Goal: Information Seeking & Learning: Learn about a topic

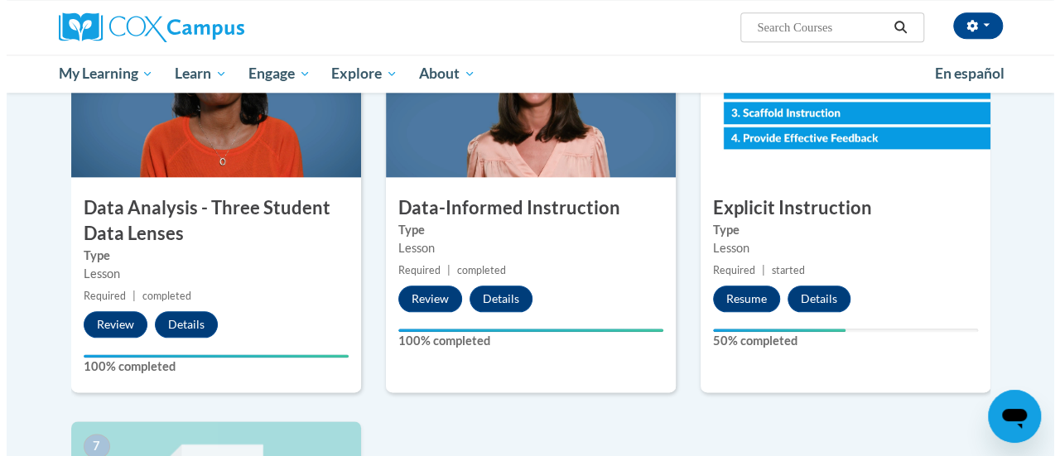
scroll to position [838, 0]
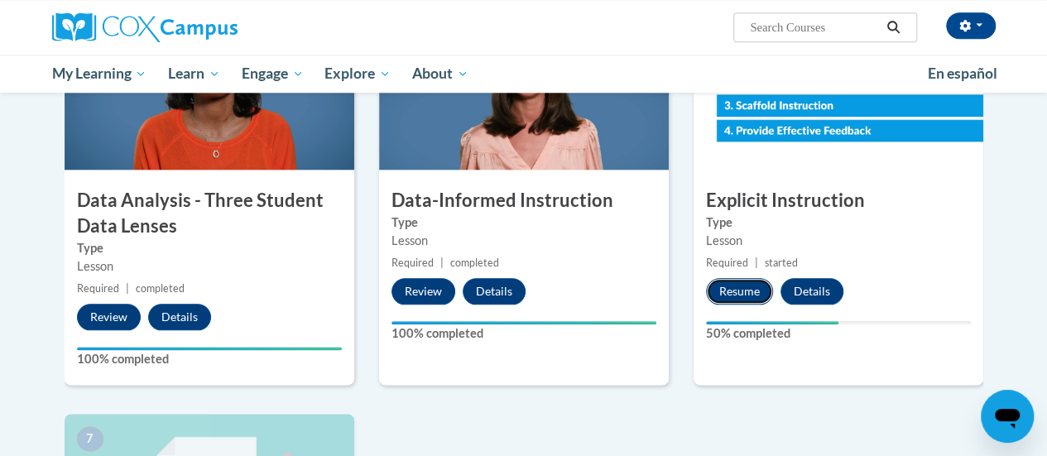
click at [738, 295] on button "Resume" at bounding box center [739, 291] width 67 height 26
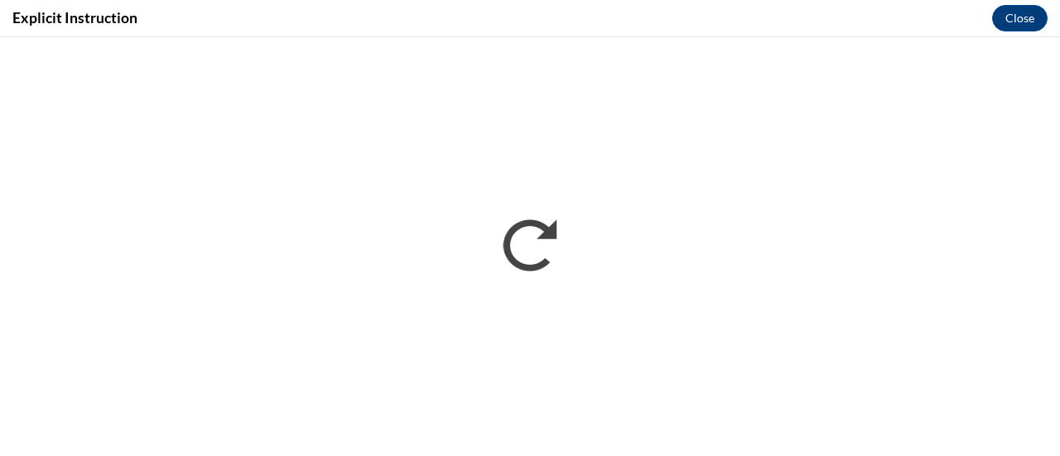
scroll to position [0, 0]
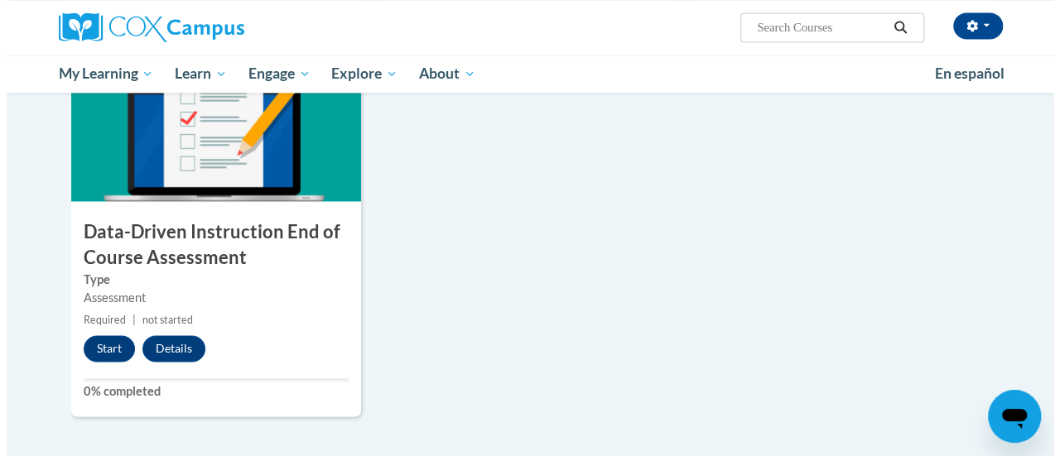
scroll to position [1221, 0]
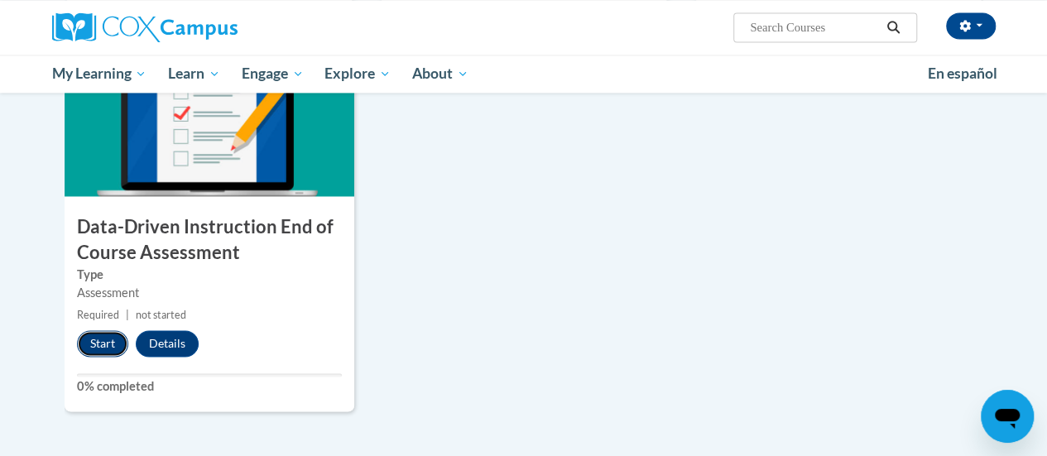
click at [102, 349] on button "Start" at bounding box center [102, 343] width 51 height 26
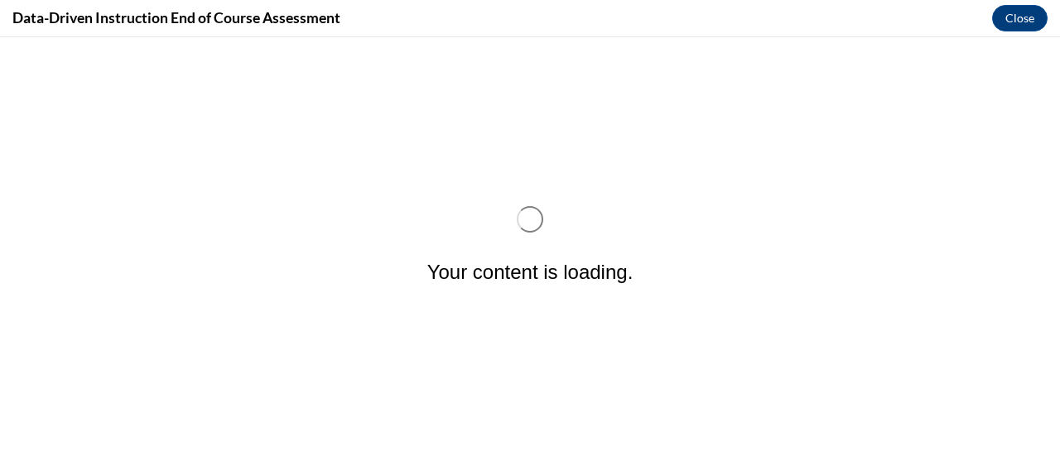
scroll to position [0, 0]
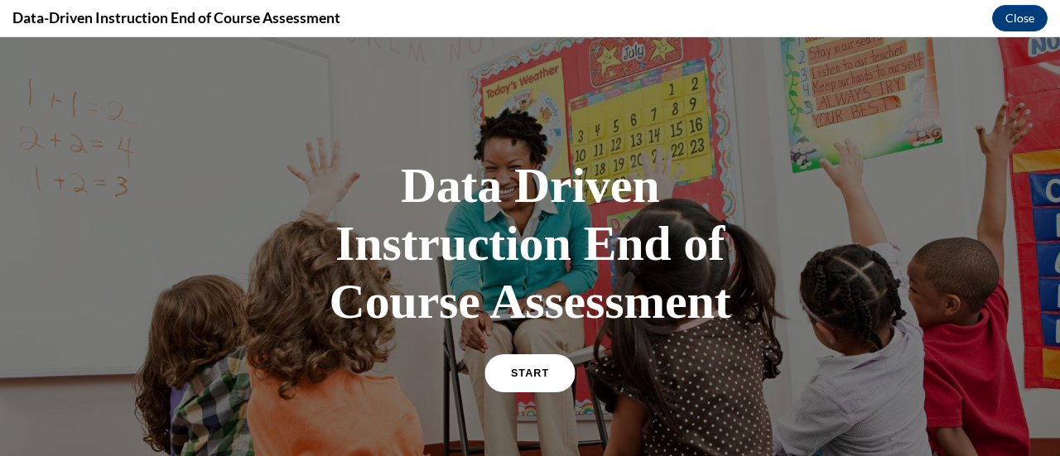
click at [534, 387] on link "START" at bounding box center [529, 373] width 90 height 38
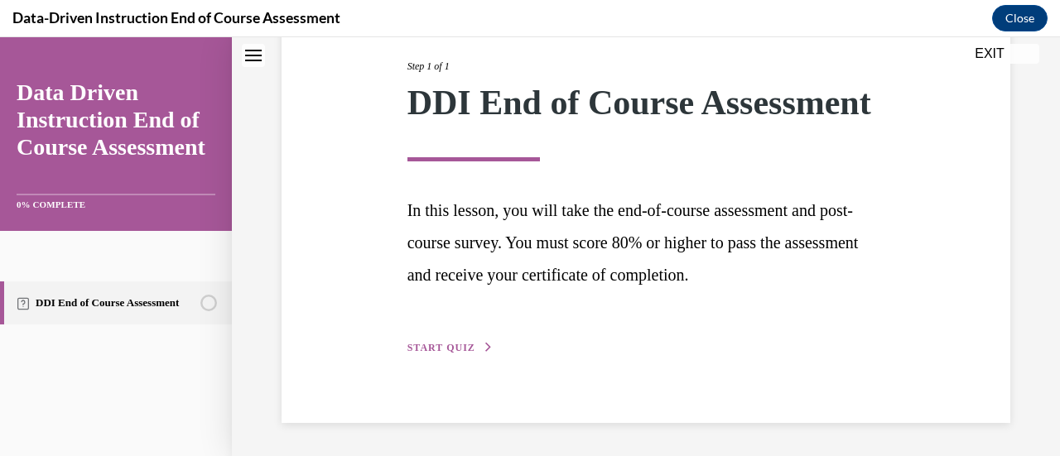
scroll to position [243, 0]
click at [454, 349] on span "START QUIZ" at bounding box center [441, 348] width 68 height 12
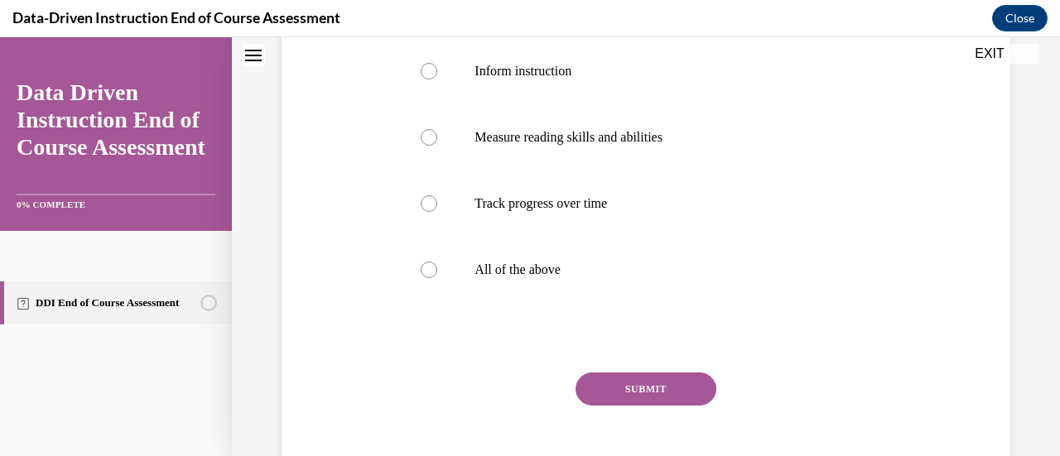
scroll to position [340, 0]
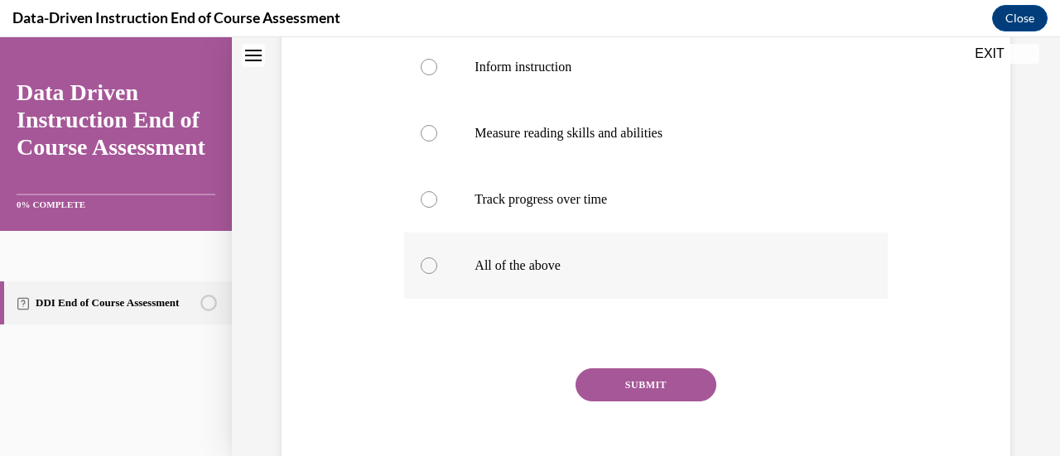
click at [427, 255] on label "All of the above" at bounding box center [645, 266] width 483 height 66
click at [427, 257] on input "All of the above" at bounding box center [429, 265] width 17 height 17
radio input "true"
click at [623, 390] on button "SUBMIT" at bounding box center [645, 384] width 141 height 33
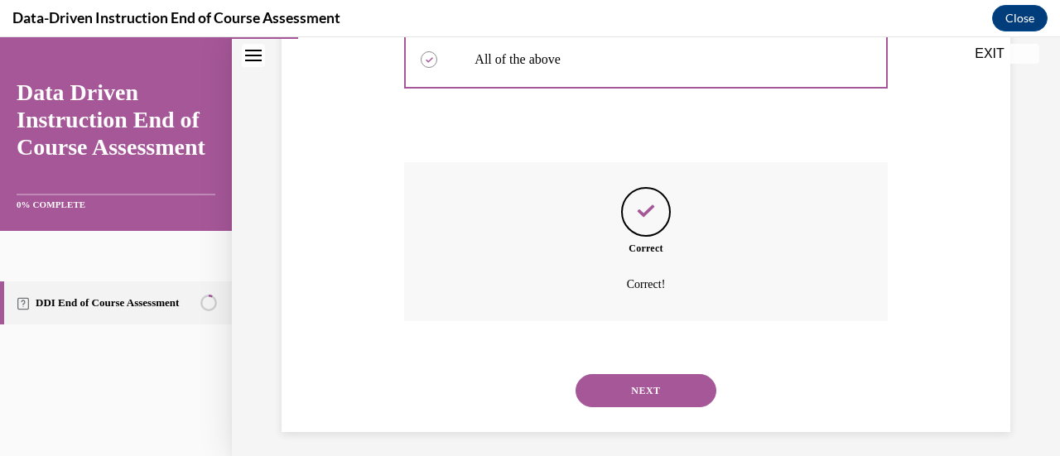
scroll to position [555, 0]
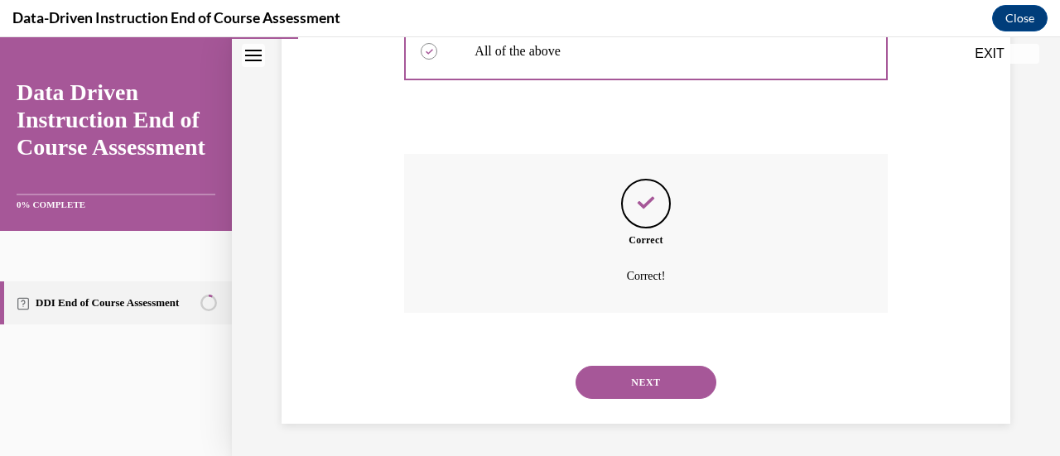
click at [624, 386] on button "NEXT" at bounding box center [645, 382] width 141 height 33
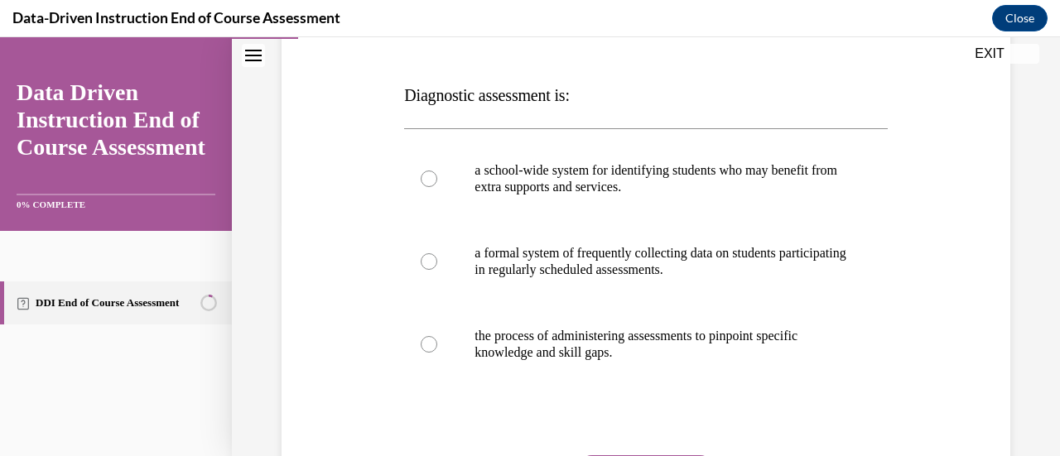
scroll to position [275, 0]
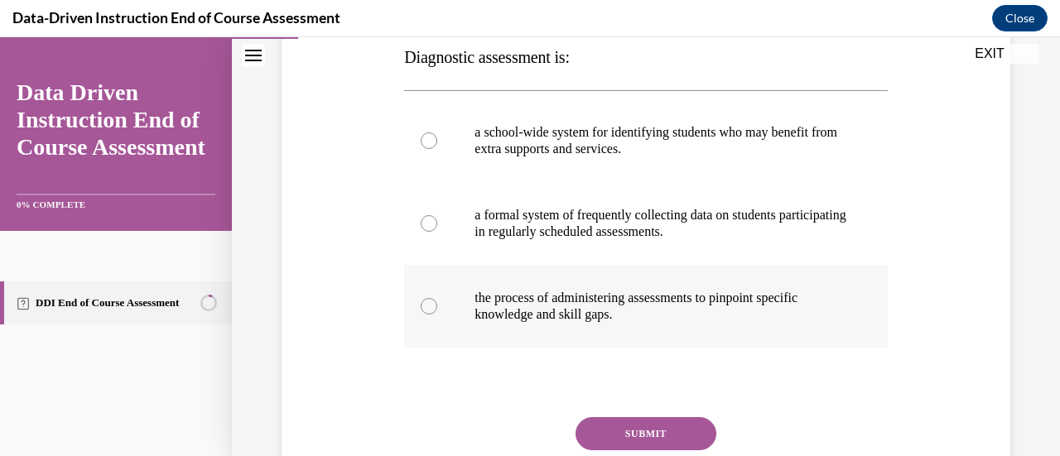
click at [440, 305] on label "the process of administering assessments to pinpoint specific knowledge and ski…" at bounding box center [645, 306] width 483 height 83
click at [437, 305] on input "the process of administering assessments to pinpoint specific knowledge and ski…" at bounding box center [429, 306] width 17 height 17
radio input "true"
click at [620, 431] on button "SUBMIT" at bounding box center [645, 433] width 141 height 33
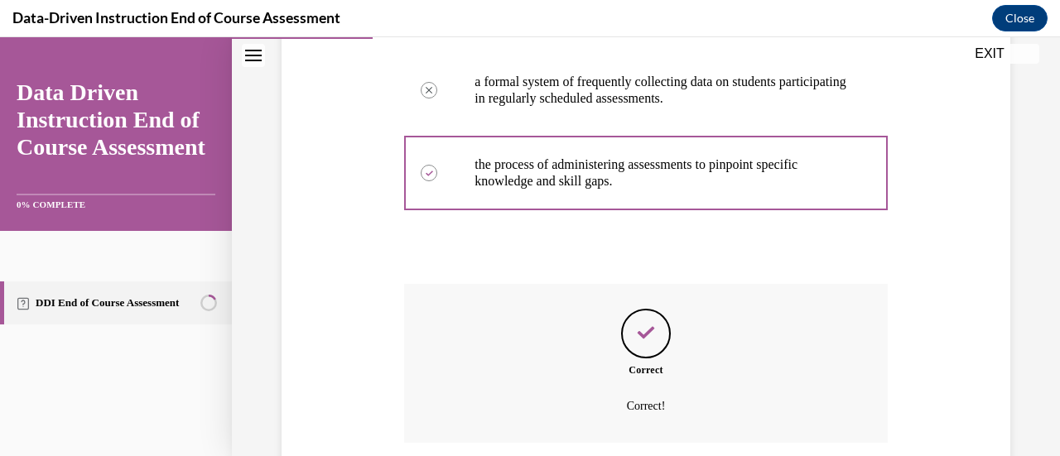
scroll to position [538, 0]
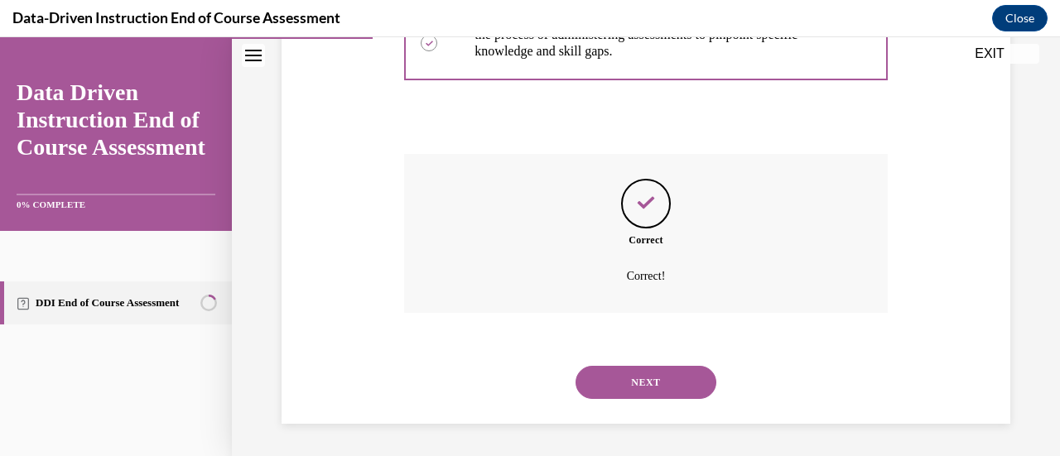
click at [602, 371] on button "NEXT" at bounding box center [645, 382] width 141 height 33
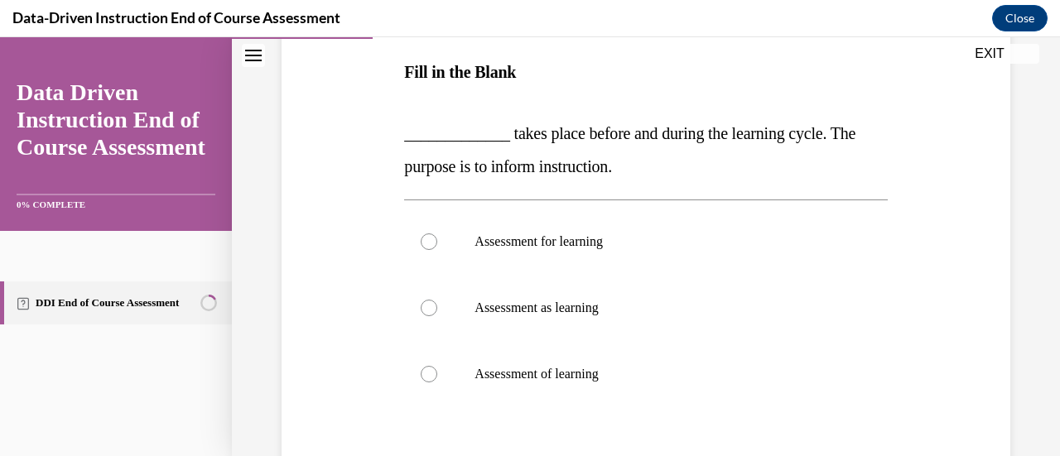
scroll to position [270, 0]
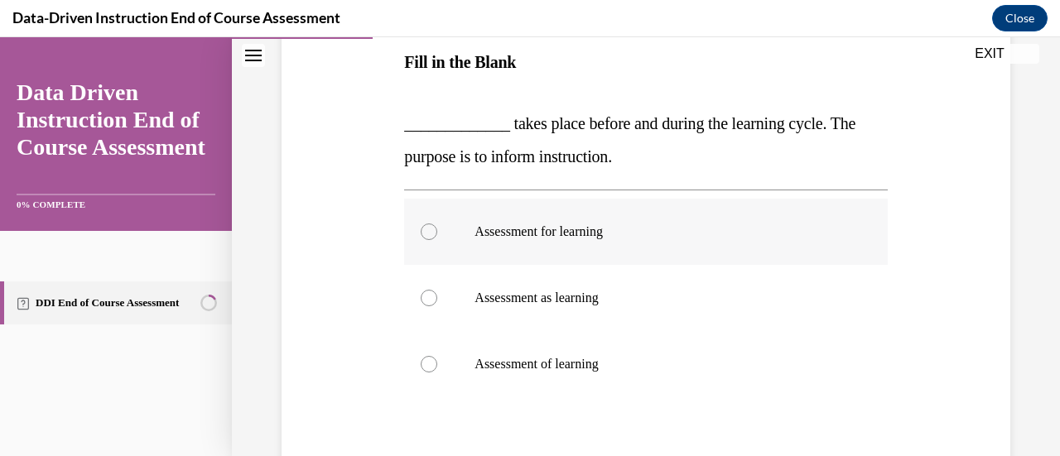
click at [428, 232] on div at bounding box center [429, 232] width 17 height 17
click at [428, 232] on input "Assessment for learning" at bounding box center [429, 232] width 17 height 17
radio input "true"
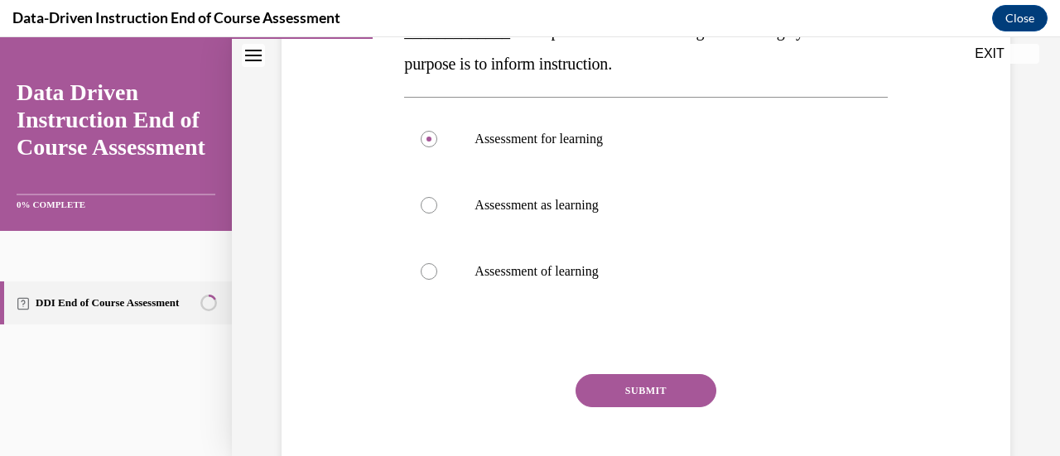
scroll to position [368, 0]
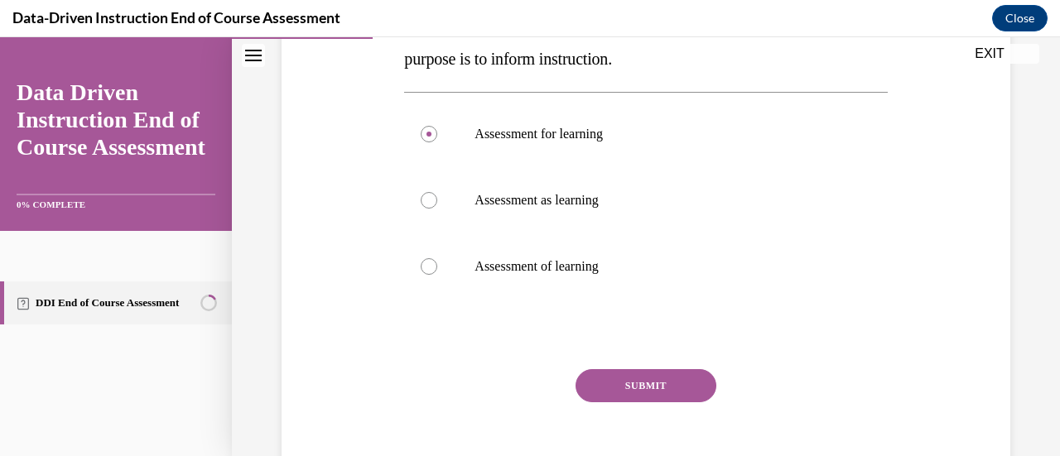
click at [670, 372] on button "SUBMIT" at bounding box center [645, 385] width 141 height 33
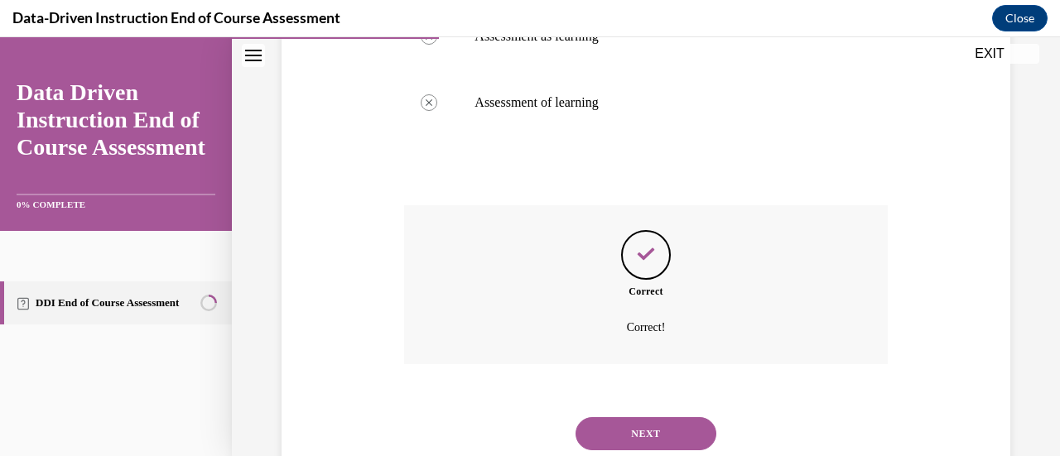
scroll to position [583, 0]
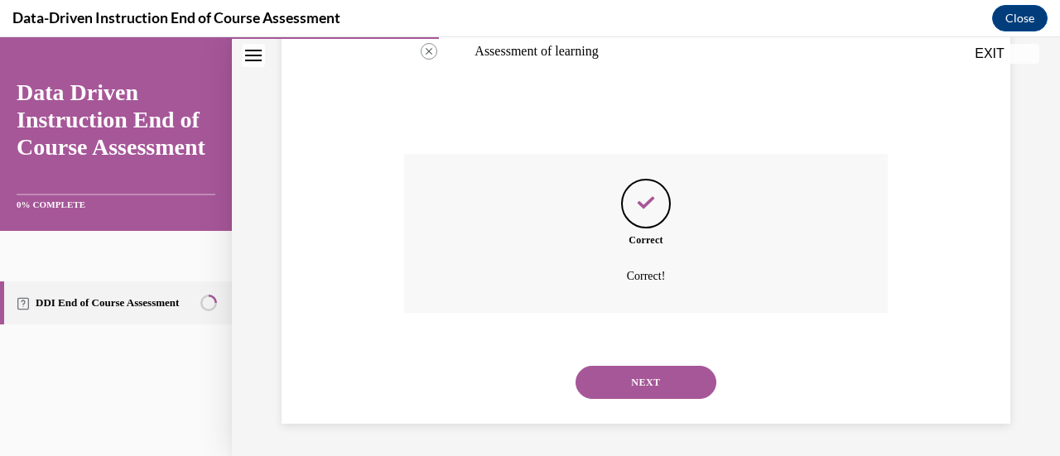
click at [623, 379] on button "NEXT" at bounding box center [645, 382] width 141 height 33
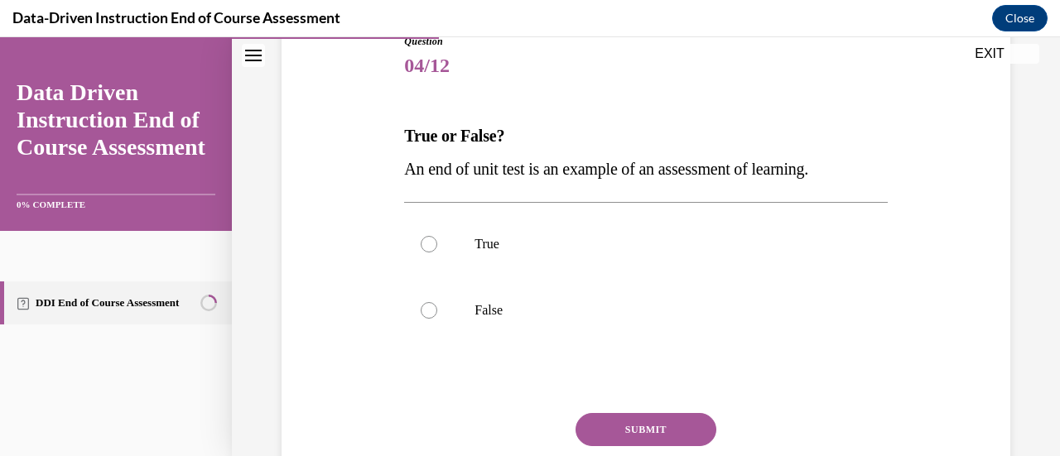
scroll to position [199, 0]
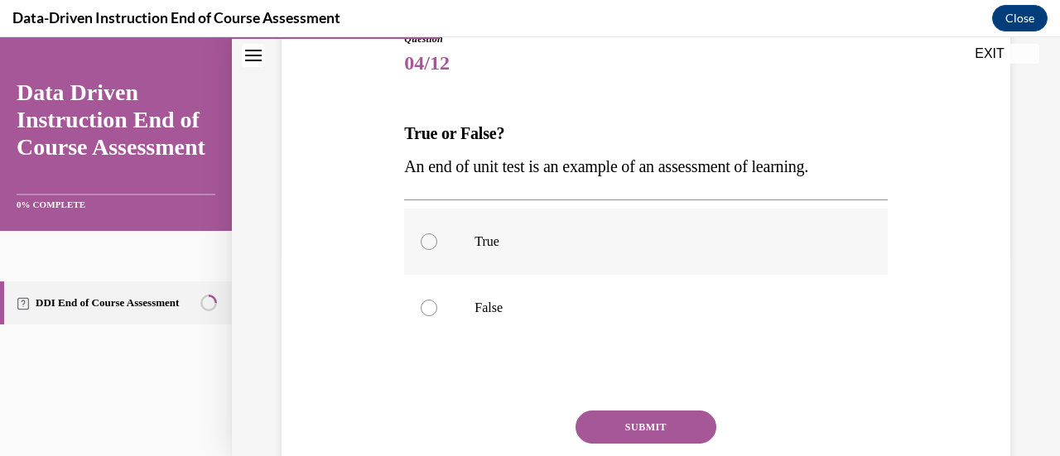
click at [427, 240] on div at bounding box center [429, 241] width 17 height 17
click at [427, 240] on input "True" at bounding box center [429, 241] width 17 height 17
radio input "true"
click at [628, 435] on button "SUBMIT" at bounding box center [645, 427] width 141 height 33
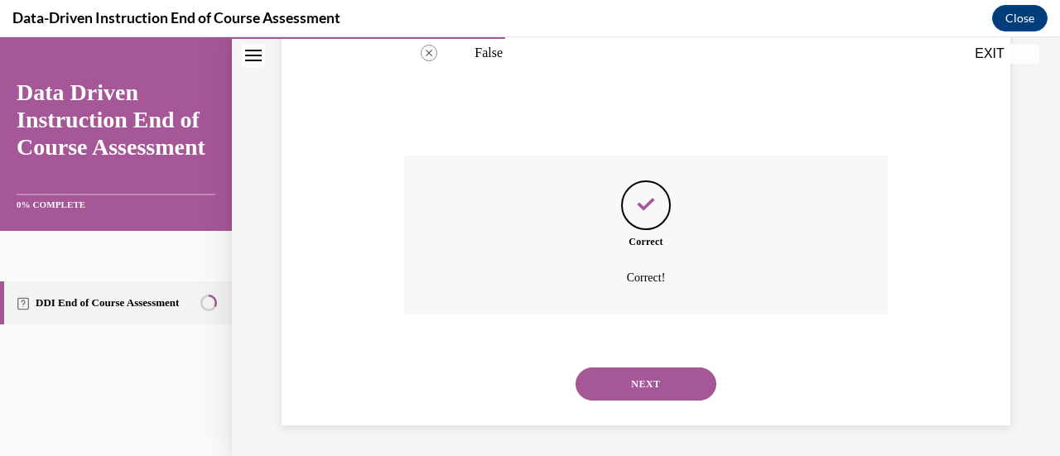
scroll to position [455, 0]
click at [682, 375] on button "NEXT" at bounding box center [645, 382] width 141 height 33
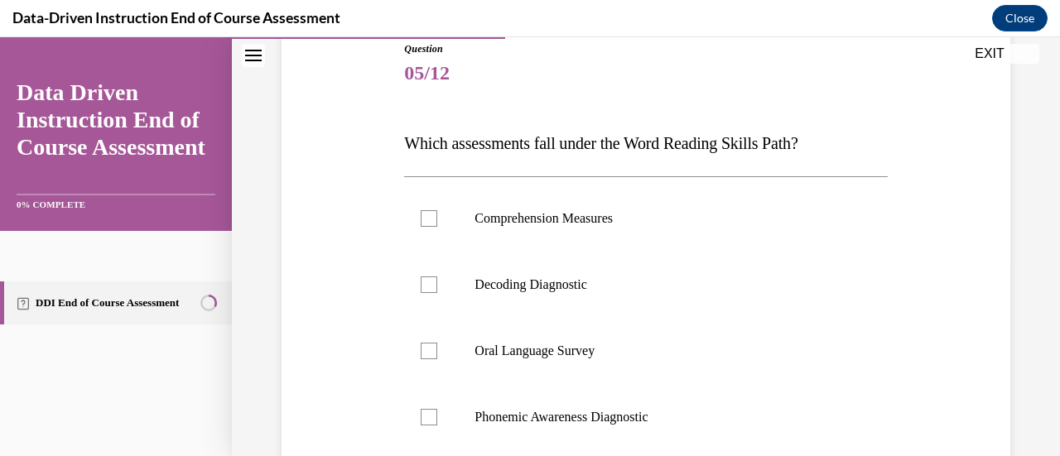
scroll to position [188, 0]
click at [428, 287] on div at bounding box center [429, 285] width 17 height 17
click at [428, 287] on input "Decoding Diagnostic" at bounding box center [429, 285] width 17 height 17
checkbox input "true"
click at [426, 416] on div at bounding box center [429, 418] width 17 height 17
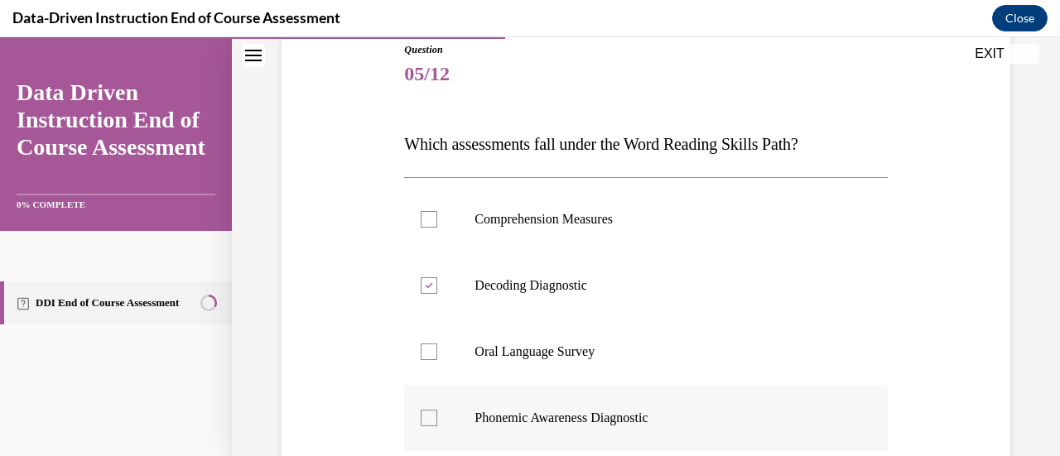
click at [426, 416] on input "Phonemic Awareness Diagnostic" at bounding box center [429, 418] width 17 height 17
checkbox input "true"
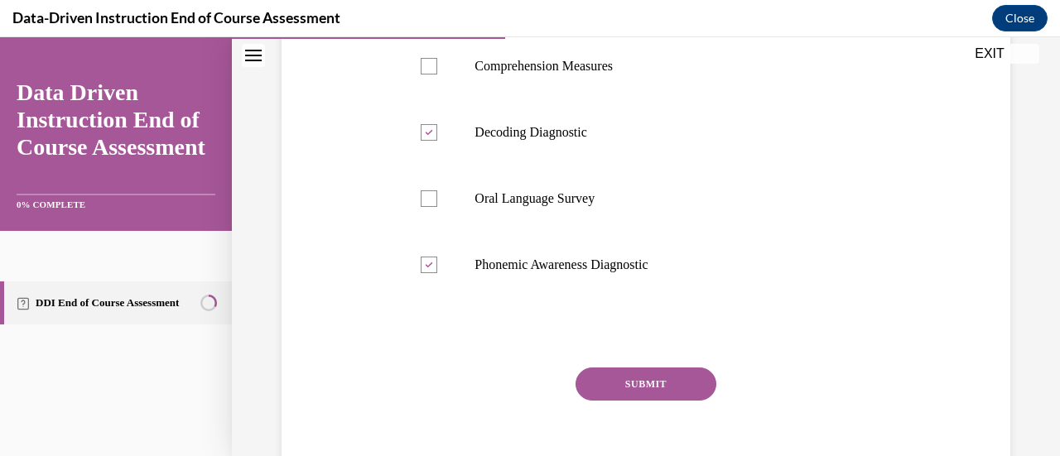
scroll to position [348, 0]
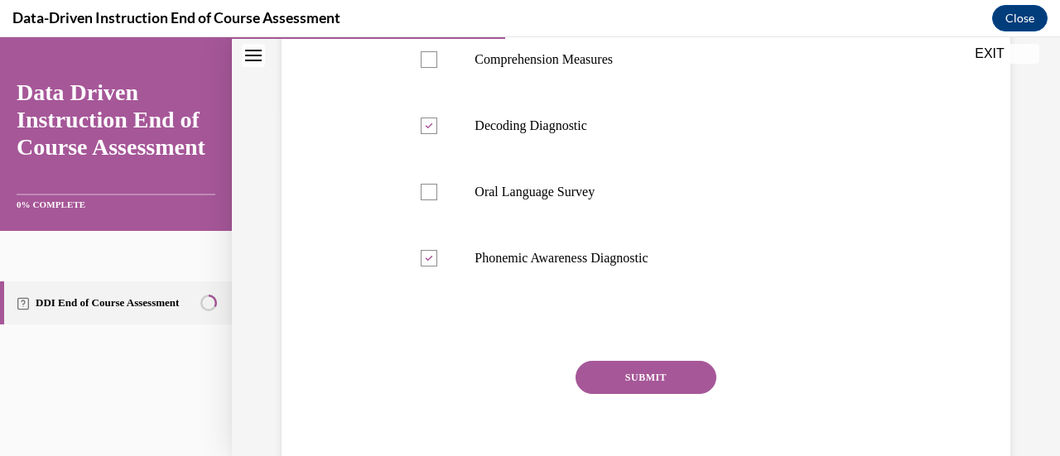
click at [657, 388] on button "SUBMIT" at bounding box center [645, 377] width 141 height 33
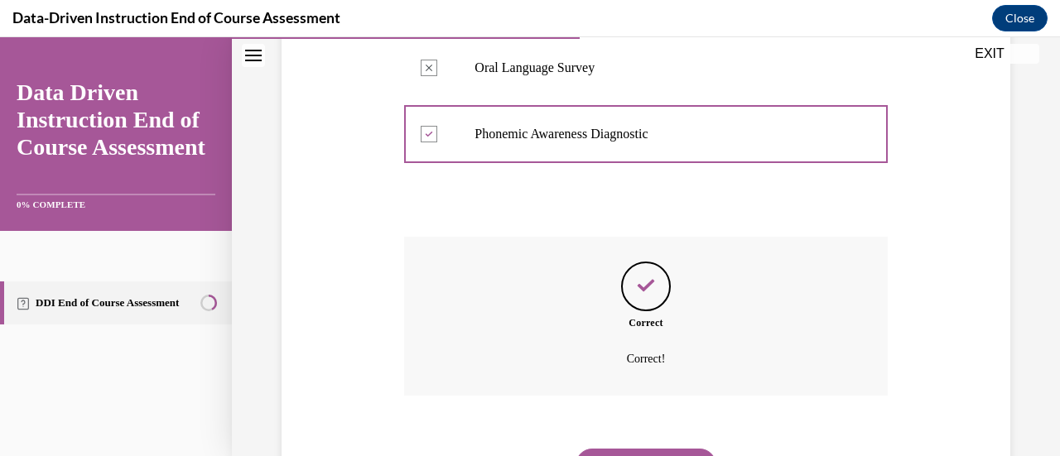
scroll to position [555, 0]
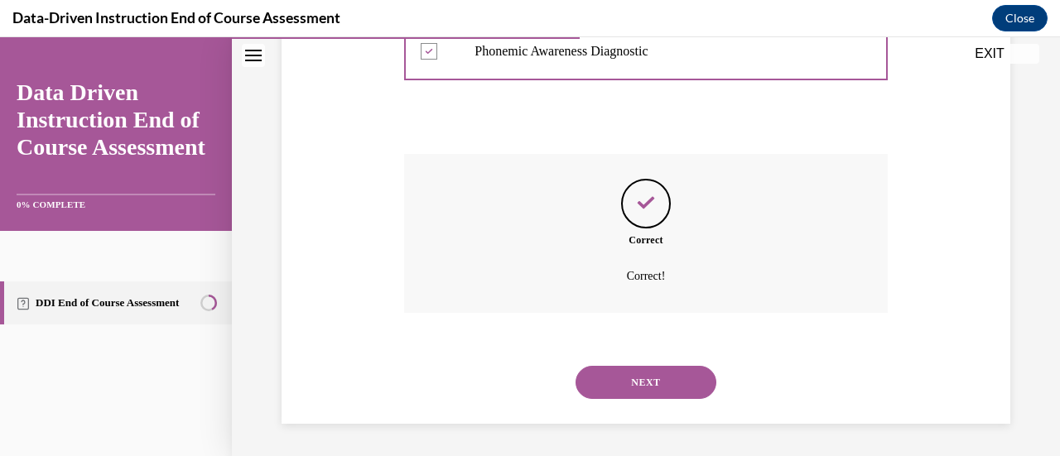
click at [675, 393] on button "NEXT" at bounding box center [645, 382] width 141 height 33
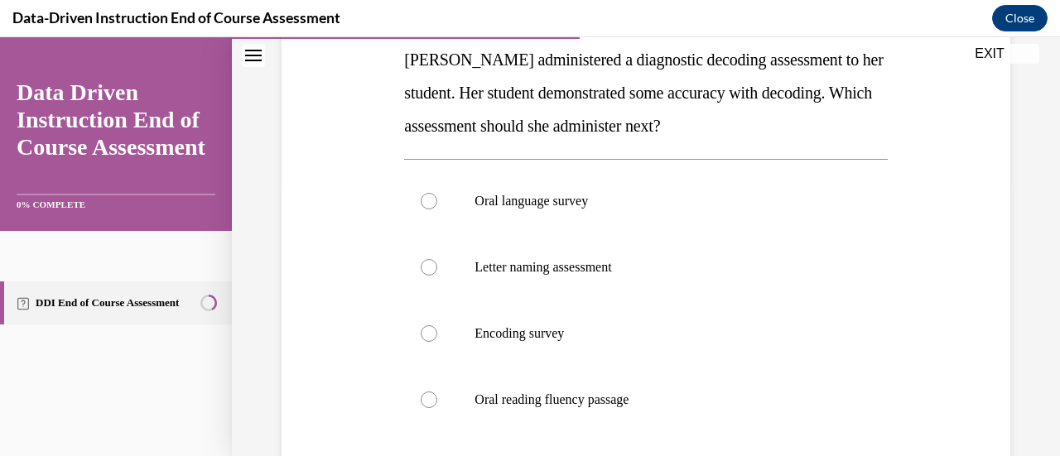
scroll to position [275, 0]
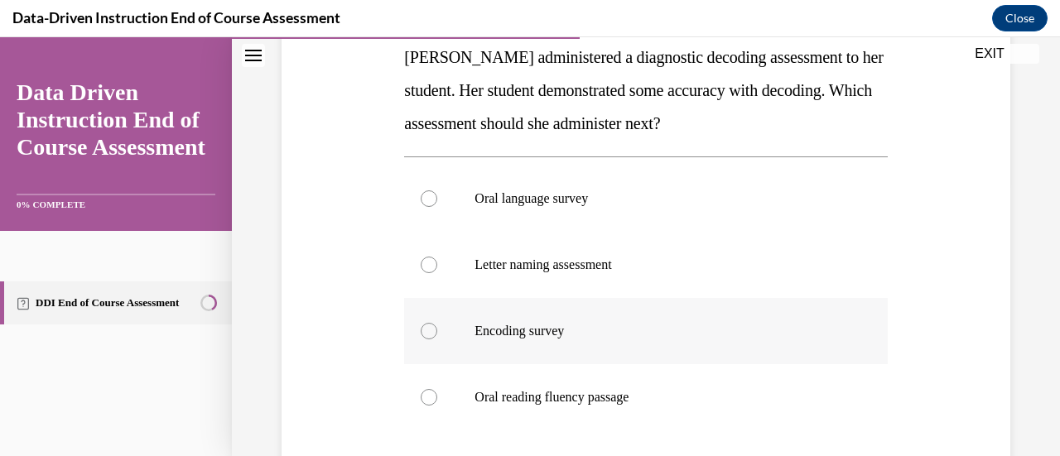
click at [426, 334] on div at bounding box center [429, 331] width 17 height 17
click at [426, 334] on input "Encoding survey" at bounding box center [429, 331] width 17 height 17
radio input "true"
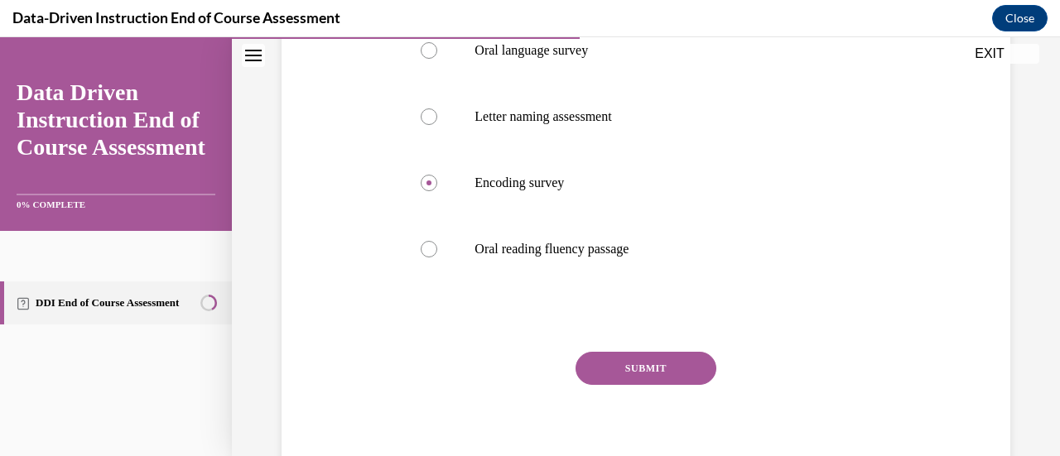
scroll to position [420, 0]
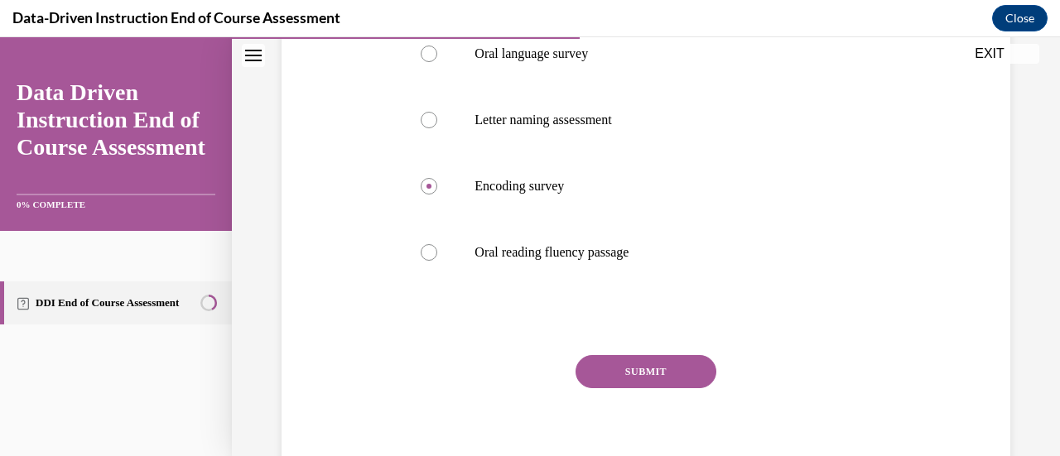
click at [641, 367] on button "SUBMIT" at bounding box center [645, 371] width 141 height 33
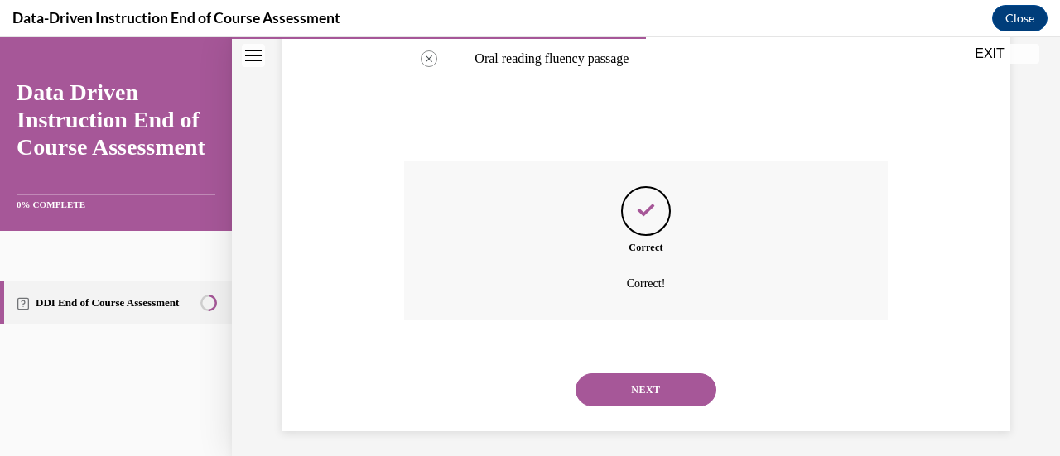
scroll to position [619, 0]
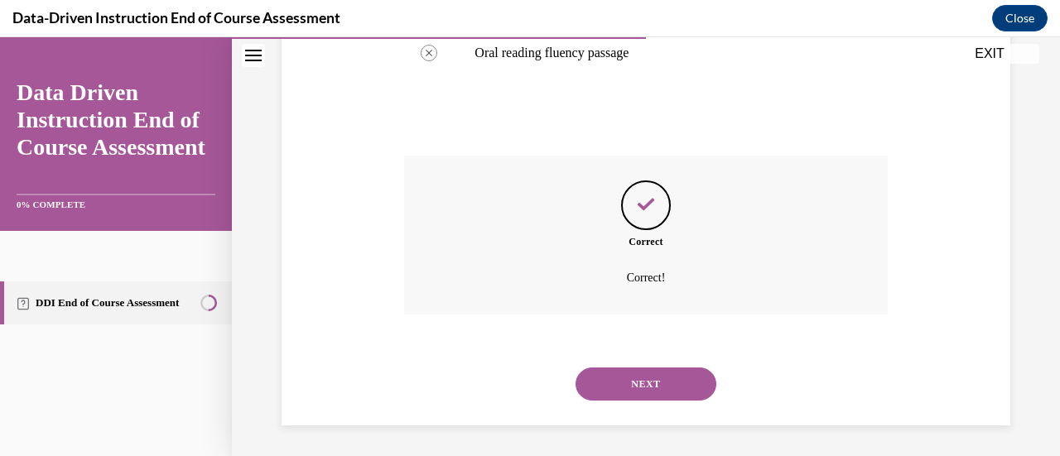
click at [675, 387] on button "NEXT" at bounding box center [645, 384] width 141 height 33
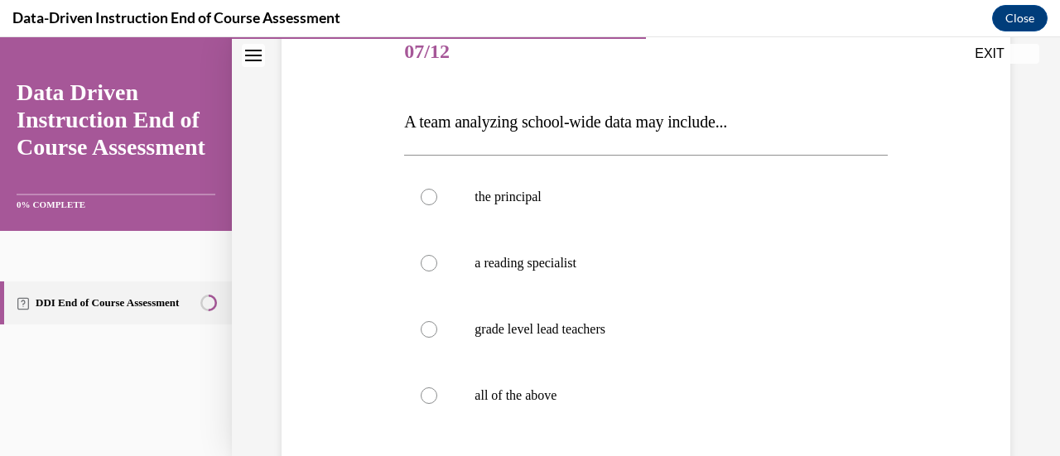
scroll to position [218, 0]
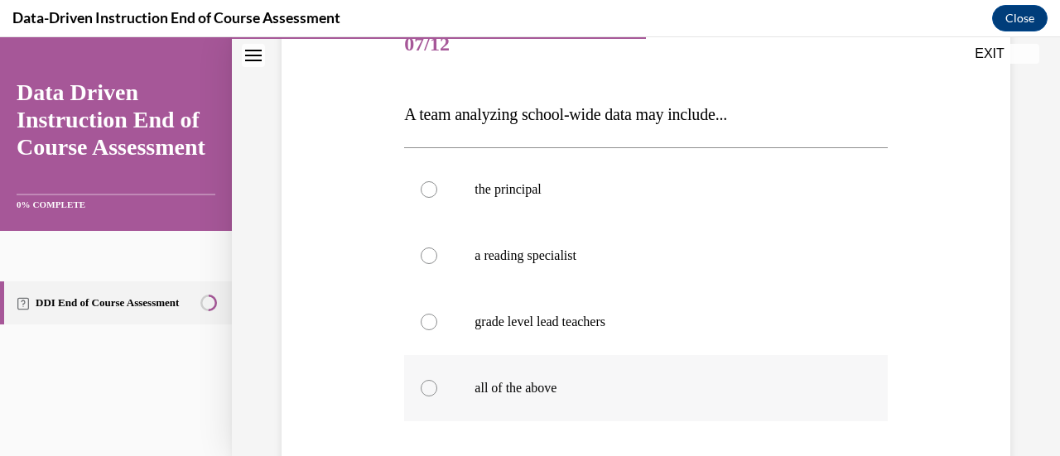
click at [427, 387] on div at bounding box center [429, 388] width 17 height 17
click at [427, 387] on input "all of the above" at bounding box center [429, 388] width 17 height 17
radio input "true"
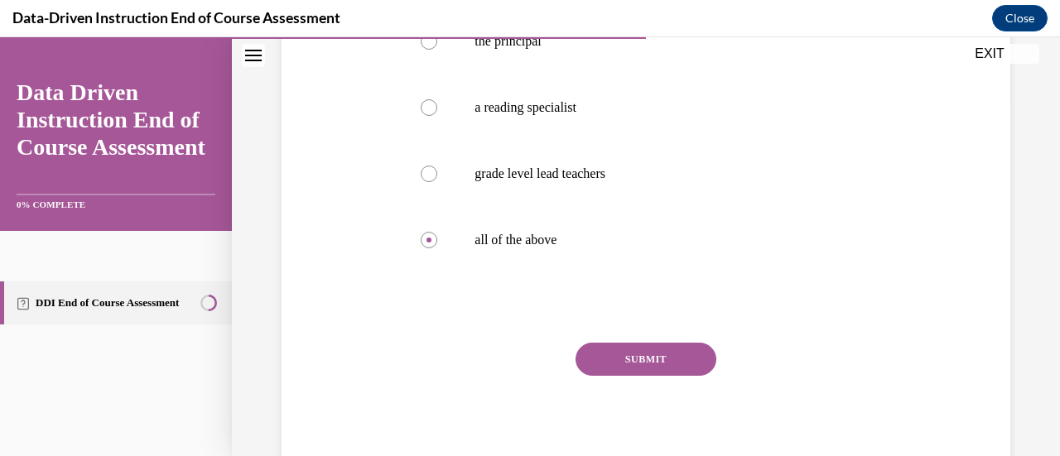
scroll to position [371, 0]
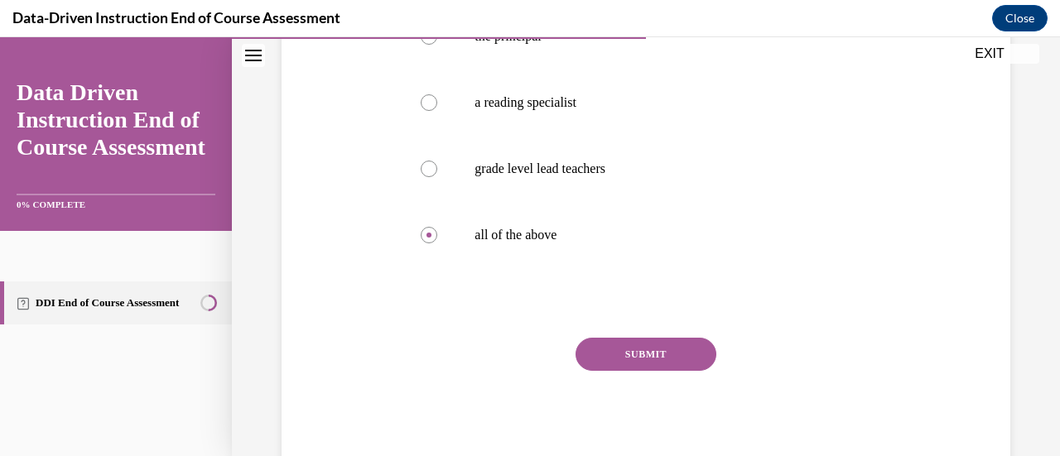
click at [651, 349] on button "SUBMIT" at bounding box center [645, 354] width 141 height 33
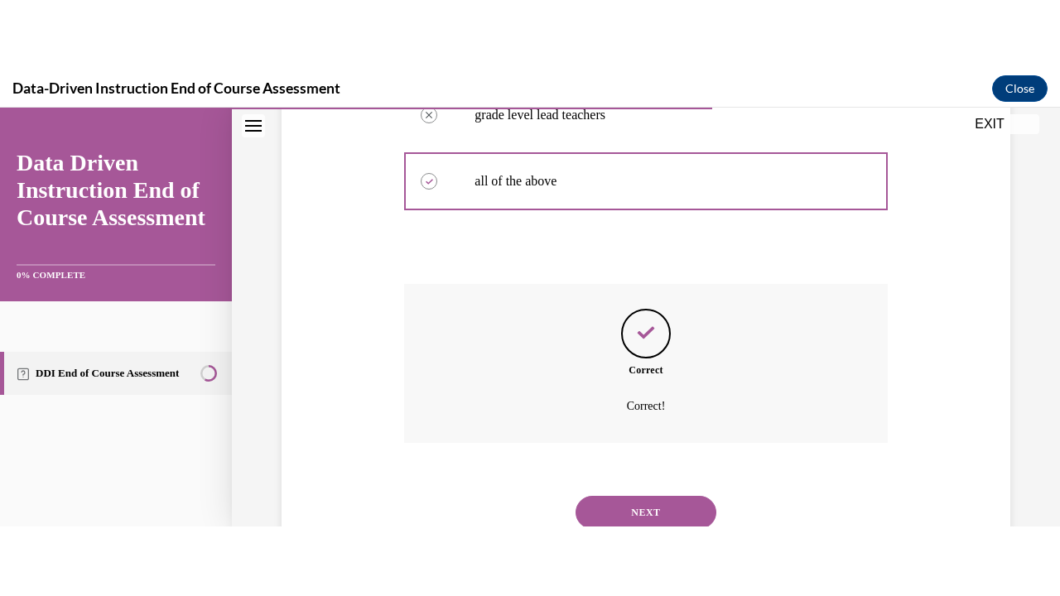
scroll to position [415, 0]
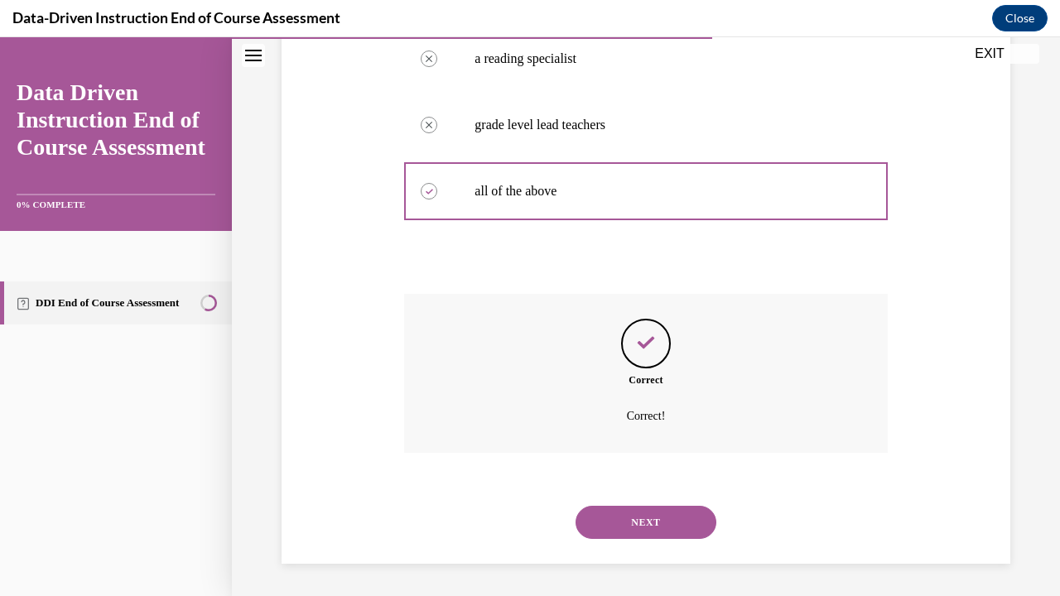
click at [673, 455] on button "NEXT" at bounding box center [645, 522] width 141 height 33
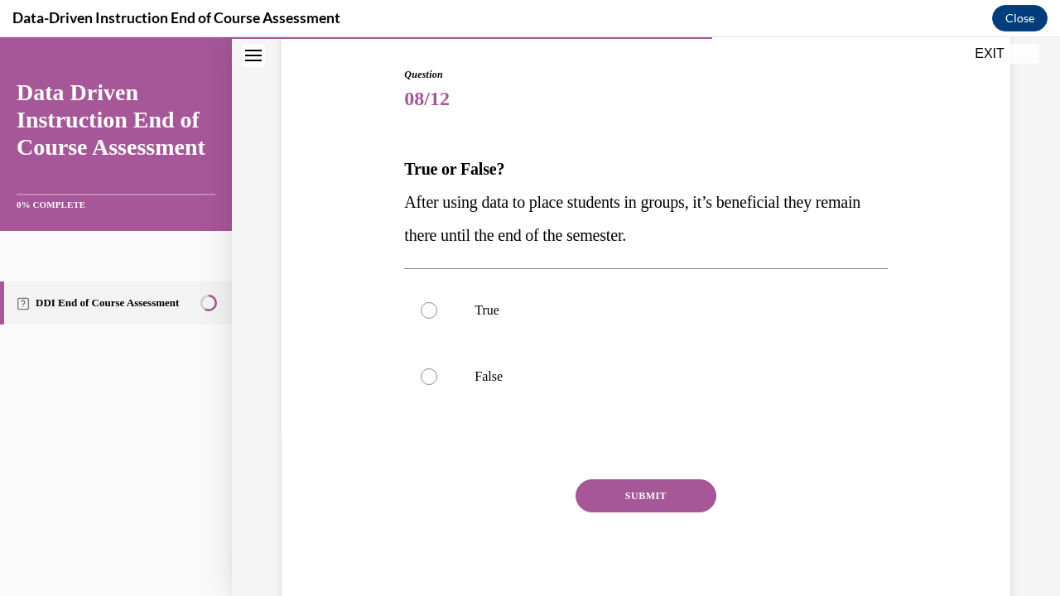
scroll to position [165, 0]
click at [424, 369] on div at bounding box center [429, 375] width 17 height 17
click at [424, 369] on input "False" at bounding box center [429, 375] width 17 height 17
radio input "true"
click at [623, 455] on button "SUBMIT" at bounding box center [645, 494] width 141 height 33
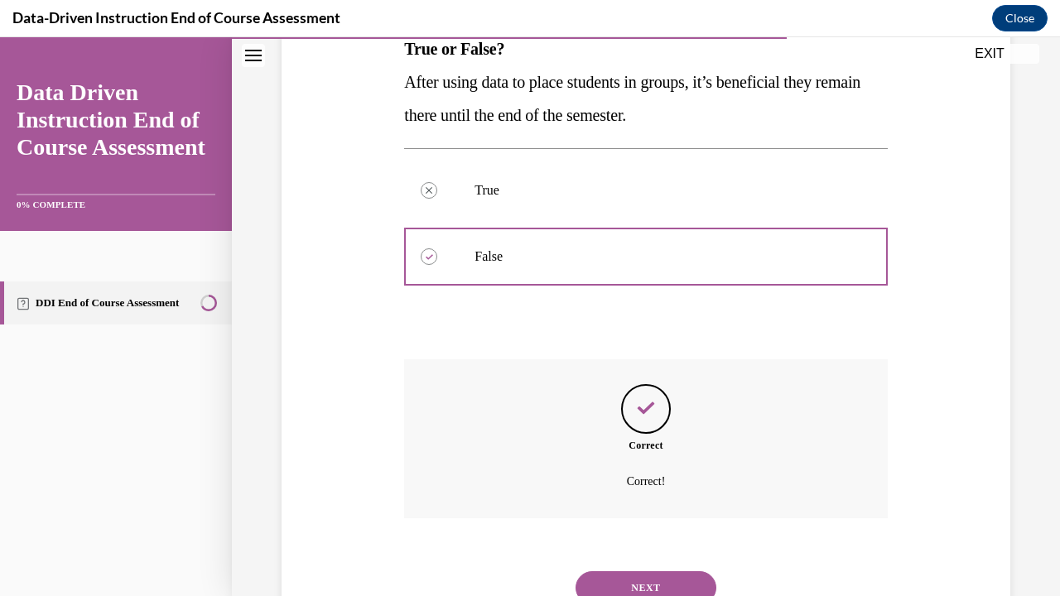
scroll to position [349, 0]
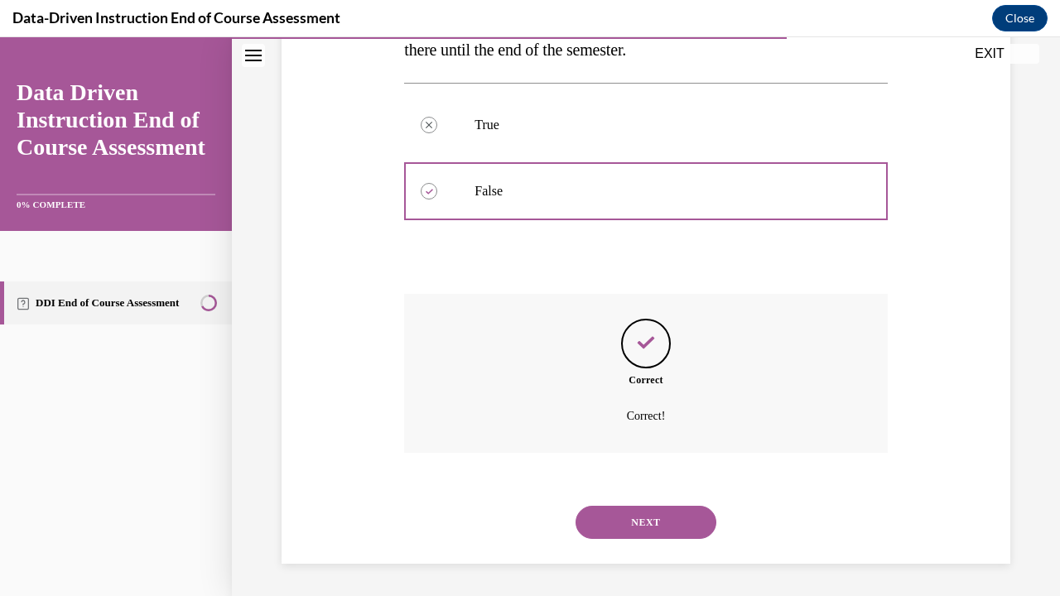
click at [674, 455] on button "NEXT" at bounding box center [645, 522] width 141 height 33
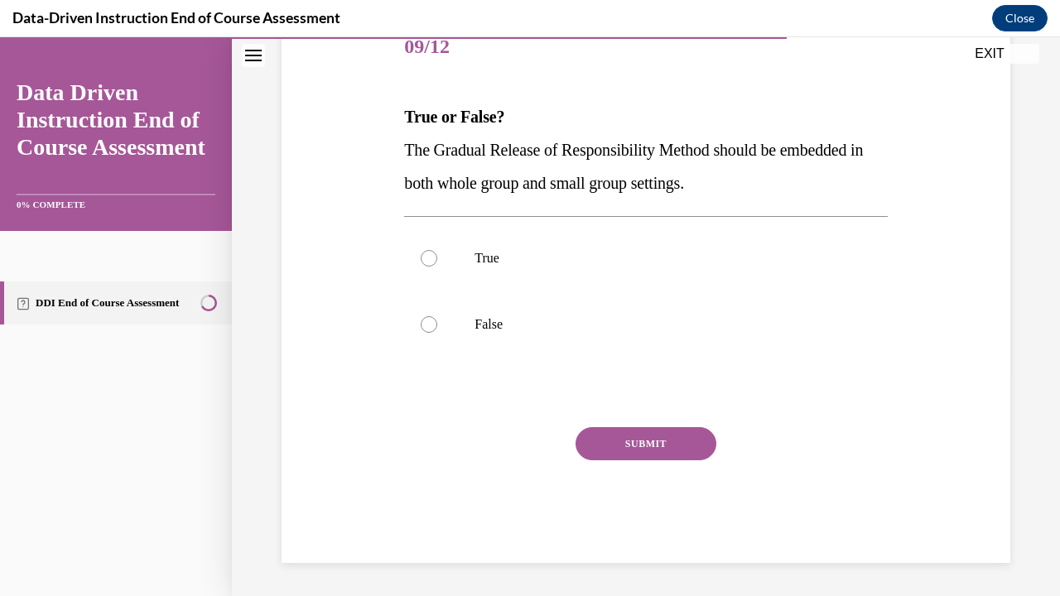
scroll to position [50, 0]
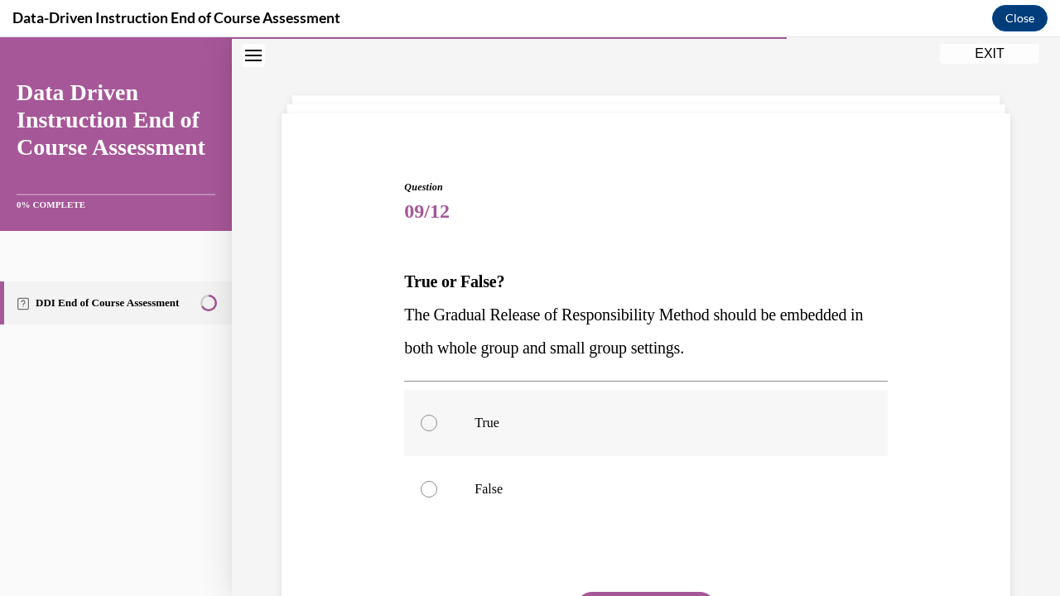
click at [424, 425] on div at bounding box center [429, 423] width 17 height 17
click at [424, 425] on input "True" at bounding box center [429, 423] width 17 height 17
radio input "true"
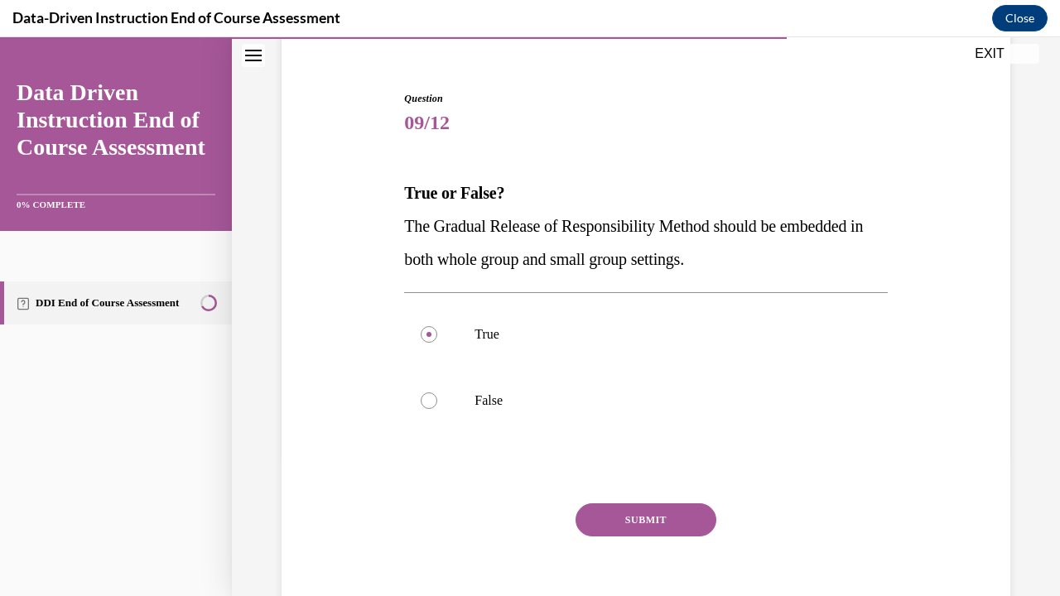
click at [690, 455] on button "SUBMIT" at bounding box center [645, 519] width 141 height 33
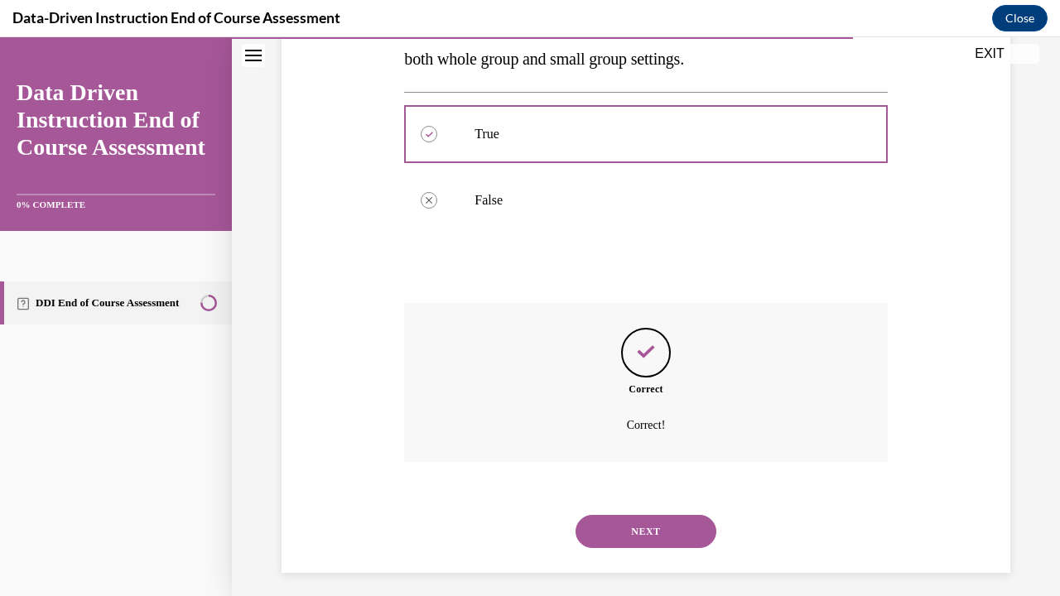
scroll to position [349, 0]
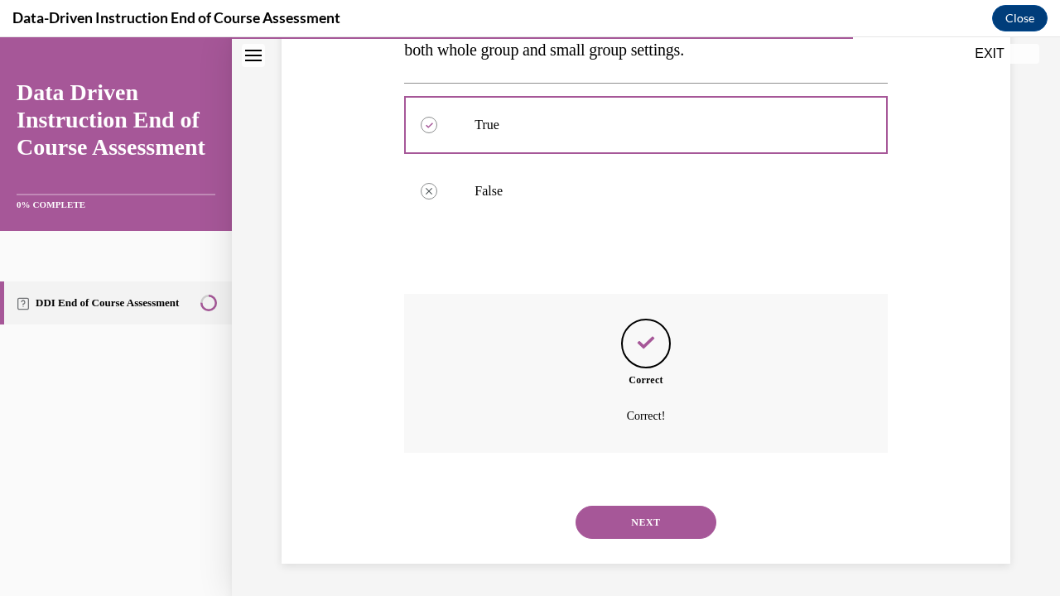
click at [671, 455] on button "NEXT" at bounding box center [645, 522] width 141 height 33
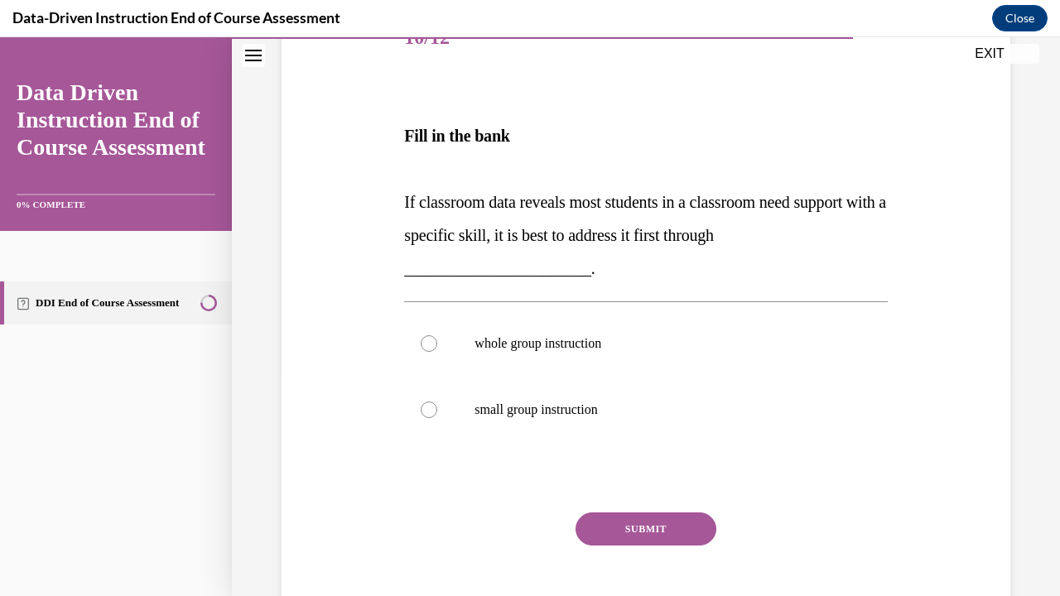
scroll to position [259, 0]
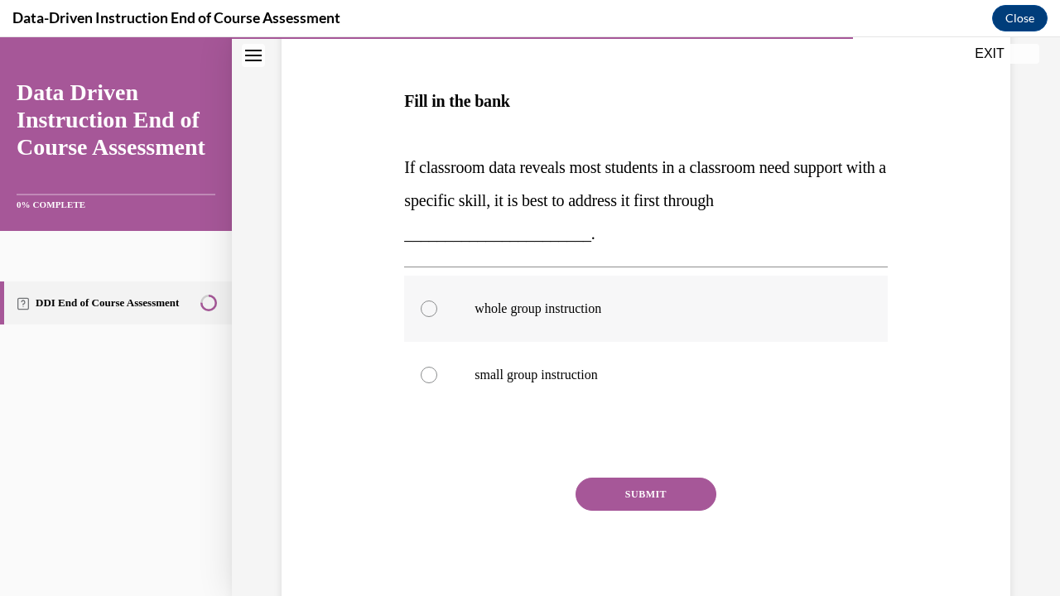
click at [427, 318] on label "whole group instruction" at bounding box center [645, 309] width 483 height 66
click at [427, 317] on input "whole group instruction" at bounding box center [429, 309] width 17 height 17
radio input "true"
click at [611, 455] on button "SUBMIT" at bounding box center [645, 494] width 141 height 33
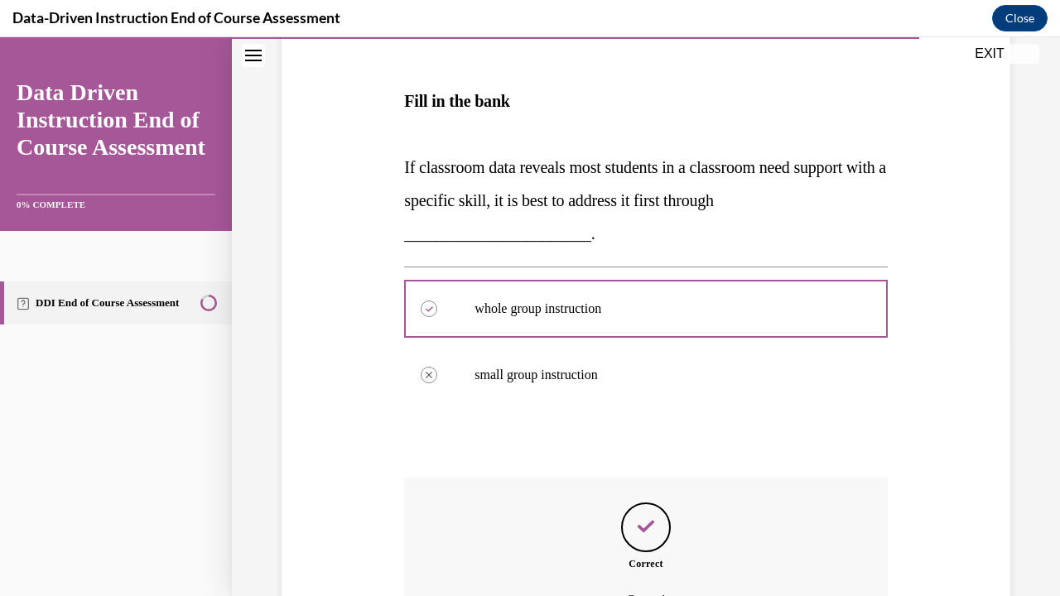
scroll to position [443, 0]
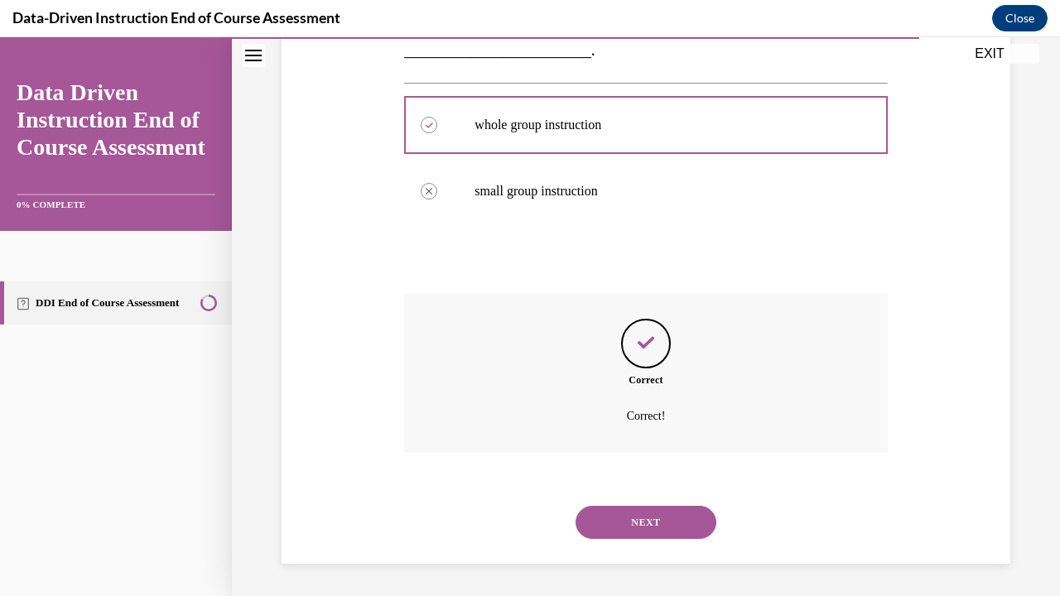
click at [641, 455] on button "NEXT" at bounding box center [645, 522] width 141 height 33
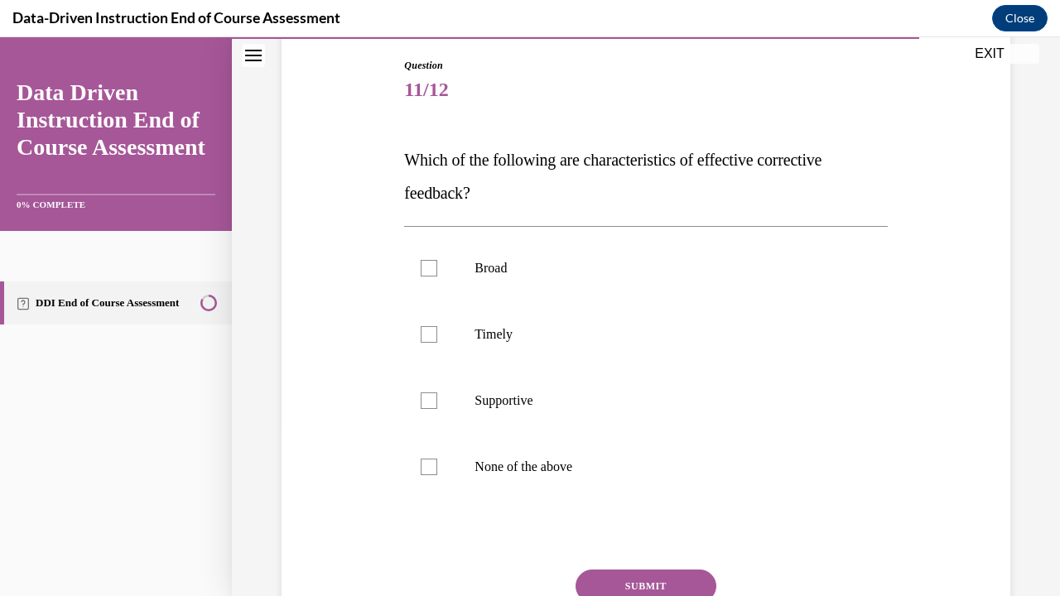
scroll to position [176, 0]
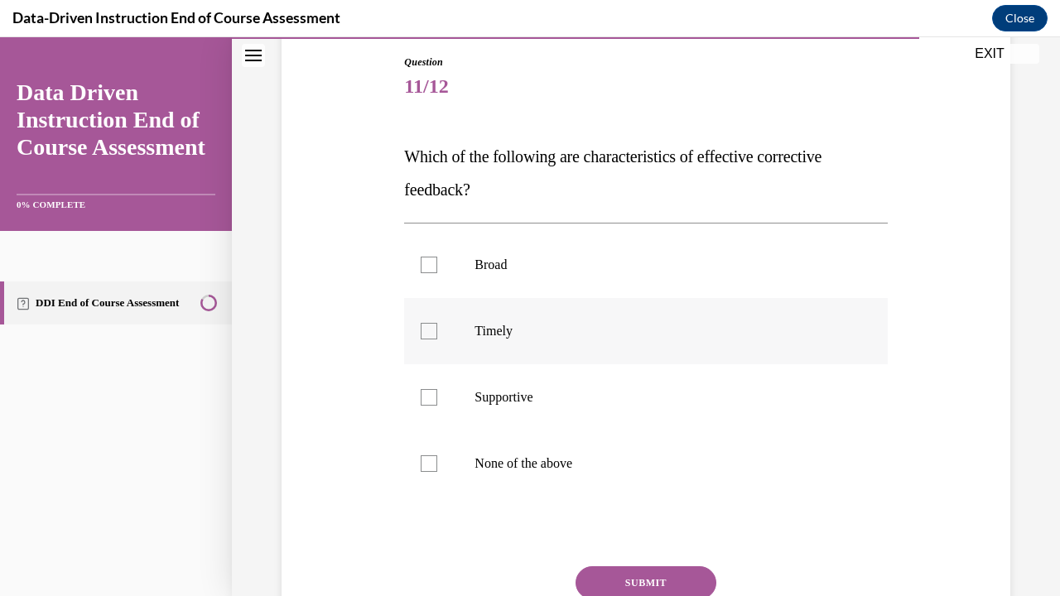
click at [426, 327] on div at bounding box center [429, 331] width 17 height 17
click at [426, 327] on input "Timely" at bounding box center [429, 331] width 17 height 17
checkbox input "true"
click at [424, 394] on div at bounding box center [429, 397] width 17 height 17
click at [424, 394] on input "Supportive" at bounding box center [429, 397] width 17 height 17
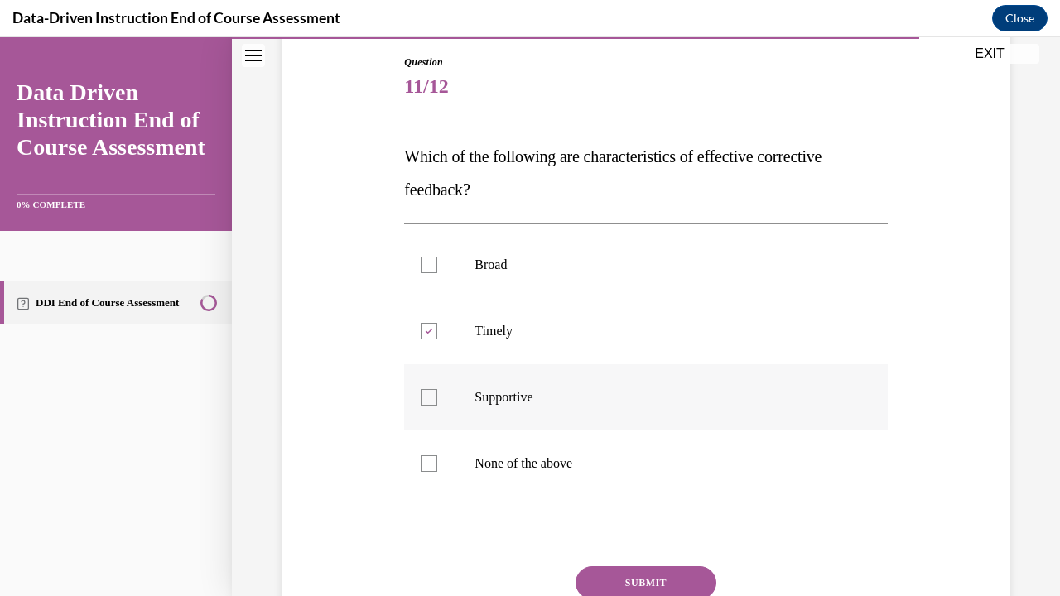
checkbox input "true"
click at [620, 455] on button "SUBMIT" at bounding box center [645, 582] width 141 height 33
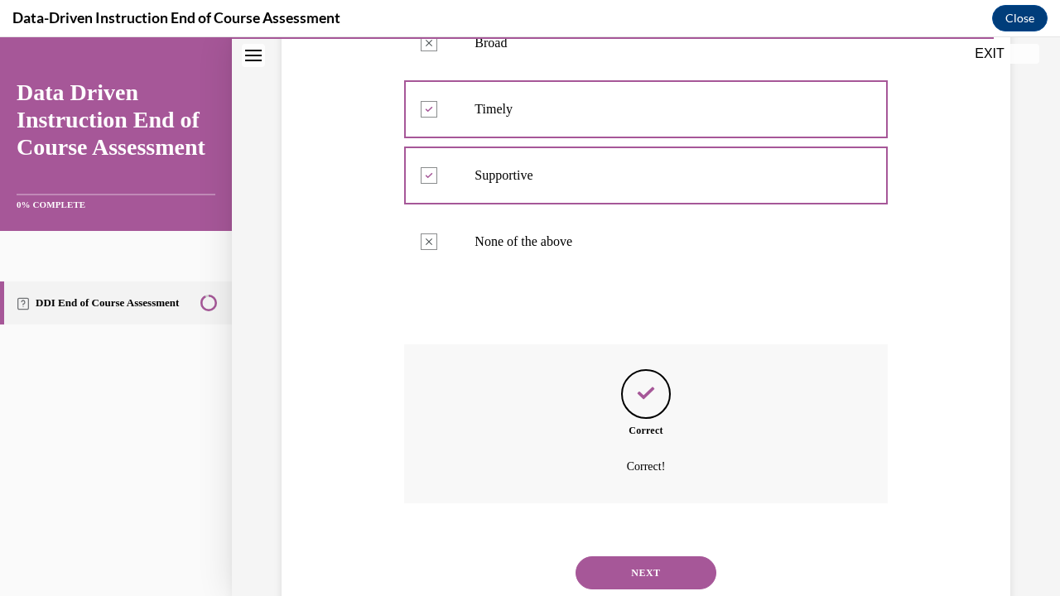
scroll to position [448, 0]
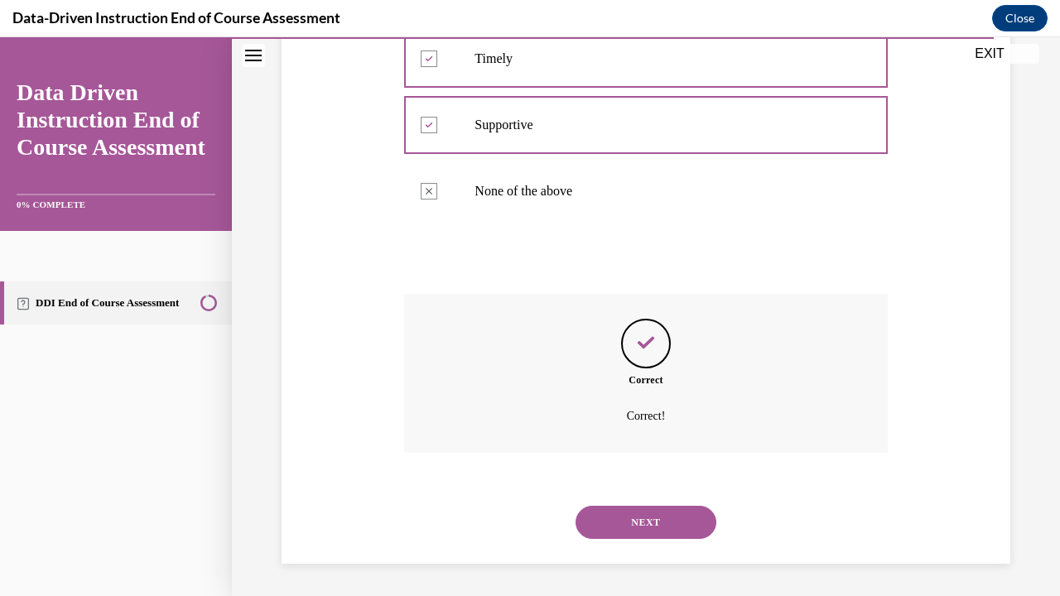
click at [674, 455] on button "NEXT" at bounding box center [645, 522] width 141 height 33
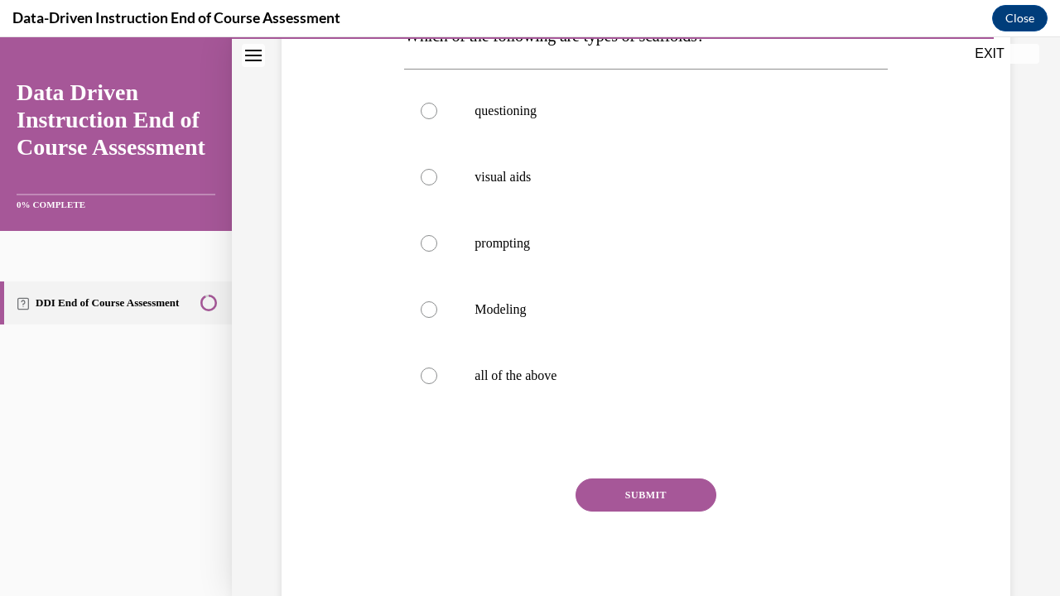
scroll to position [297, 0]
click at [426, 373] on div at bounding box center [429, 375] width 17 height 17
click at [426, 373] on input "all of the above" at bounding box center [429, 375] width 17 height 17
radio input "true"
click at [629, 455] on button "SUBMIT" at bounding box center [645, 494] width 141 height 33
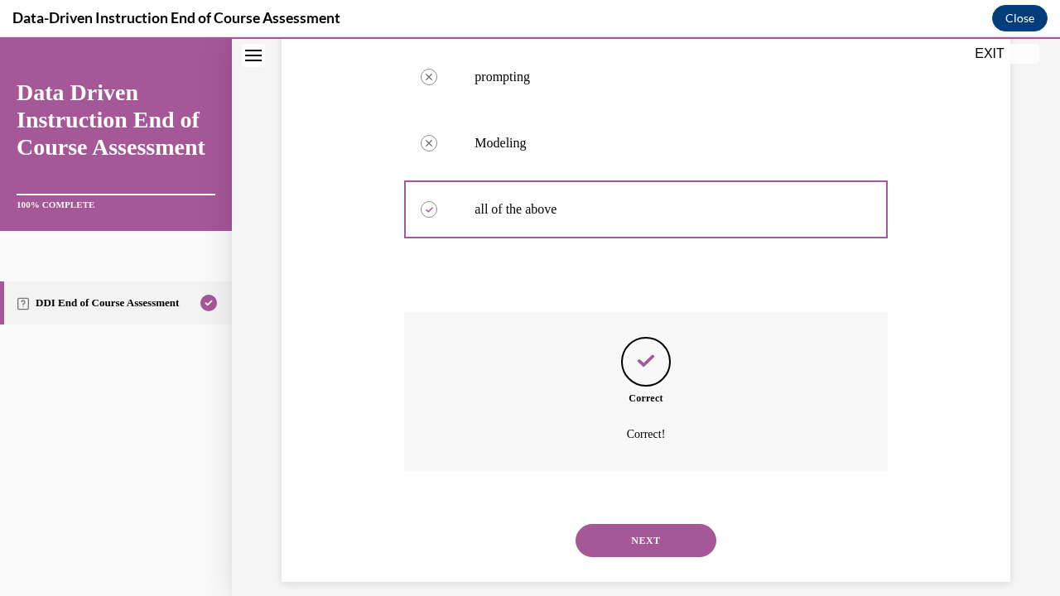
scroll to position [481, 0]
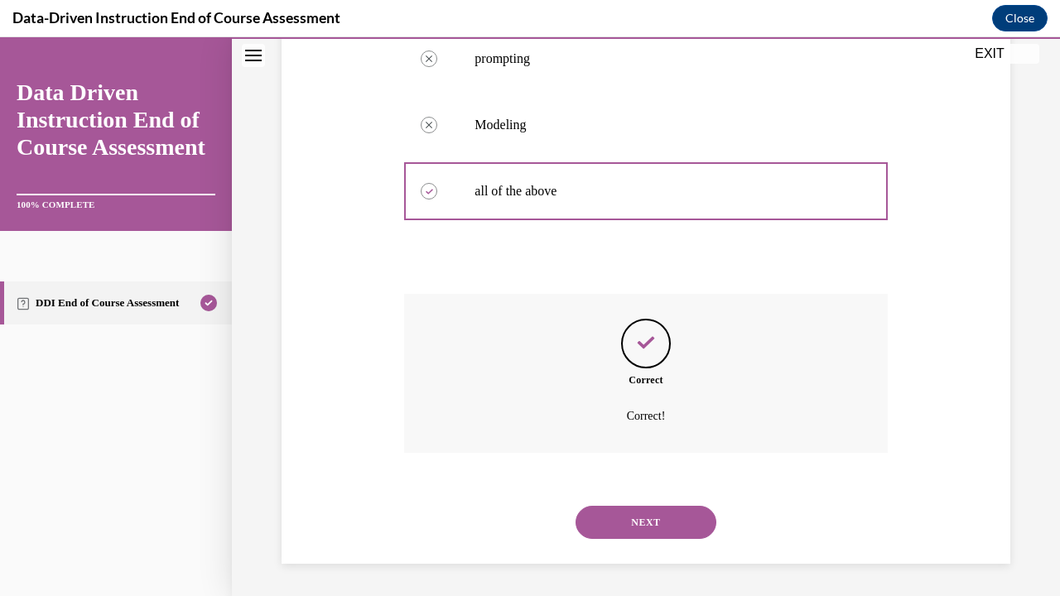
click at [617, 455] on button "NEXT" at bounding box center [645, 522] width 141 height 33
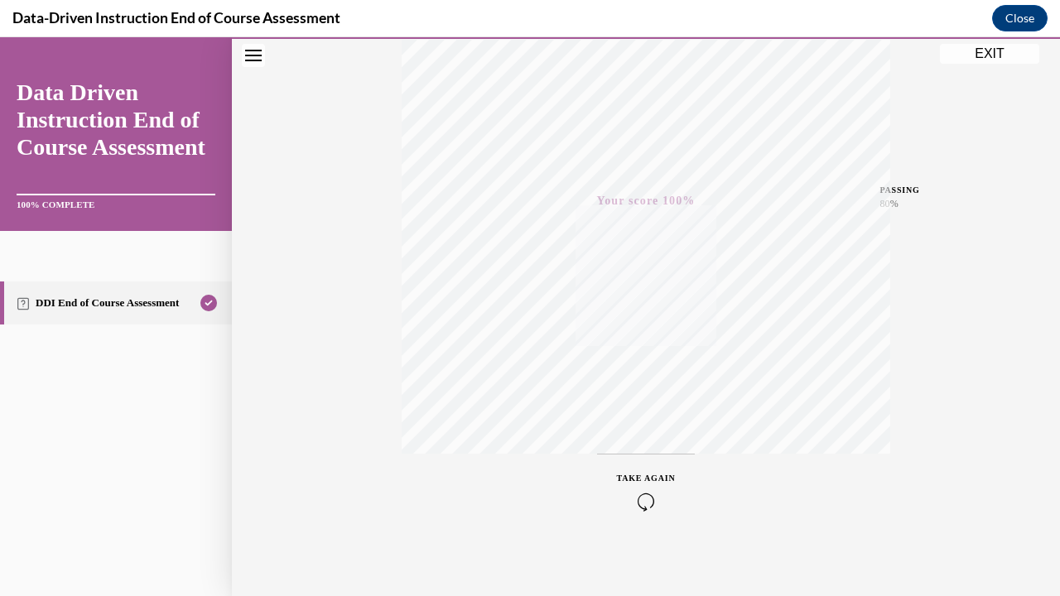
scroll to position [289, 0]
click at [994, 58] on button "EXIT" at bounding box center [989, 54] width 99 height 20
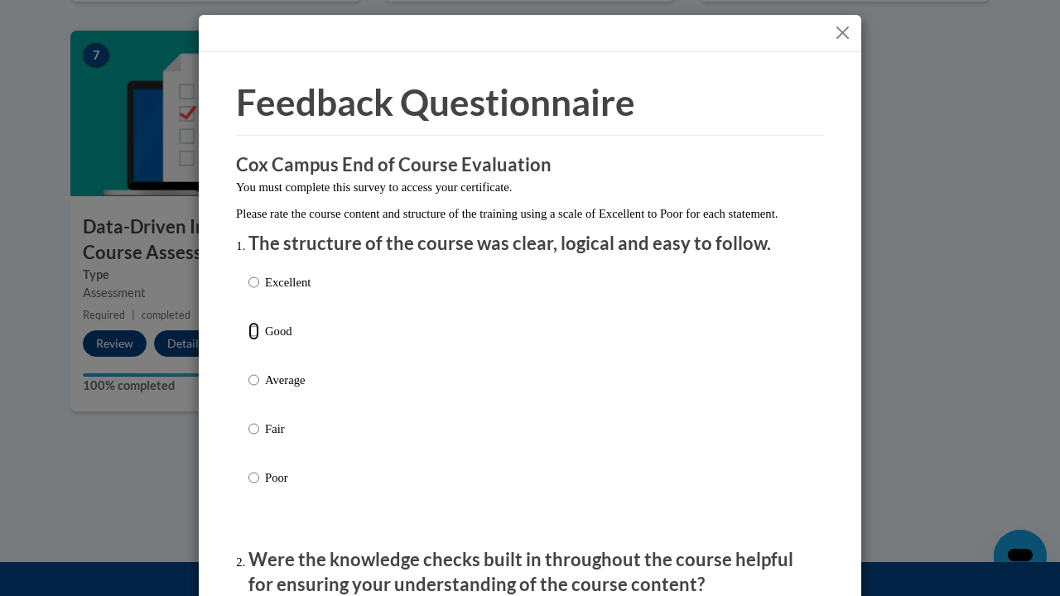
click at [248, 340] on input "Good" at bounding box center [253, 331] width 11 height 18
radio input "true"
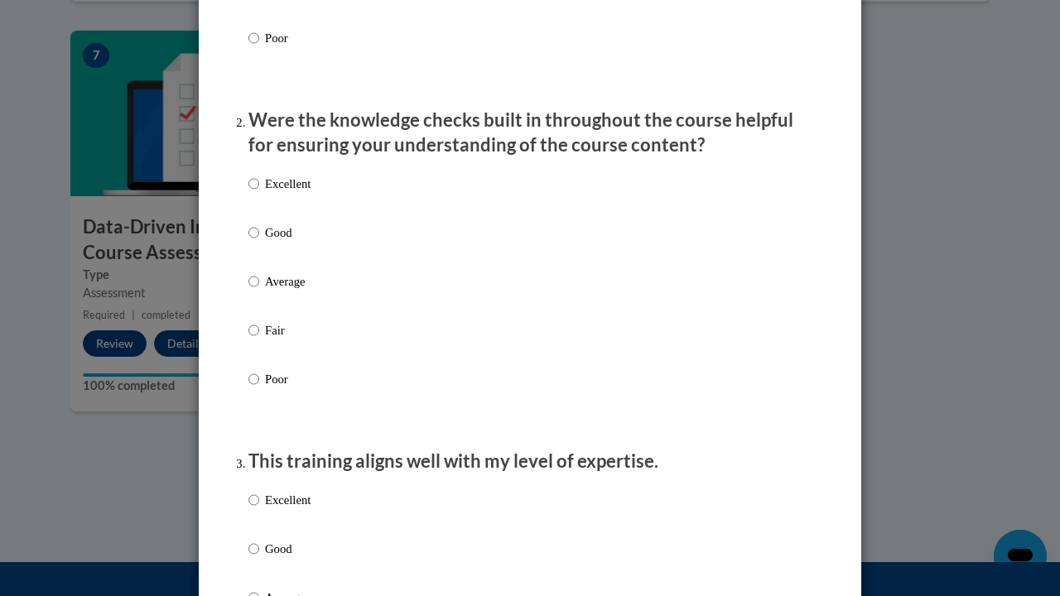
scroll to position [463, 0]
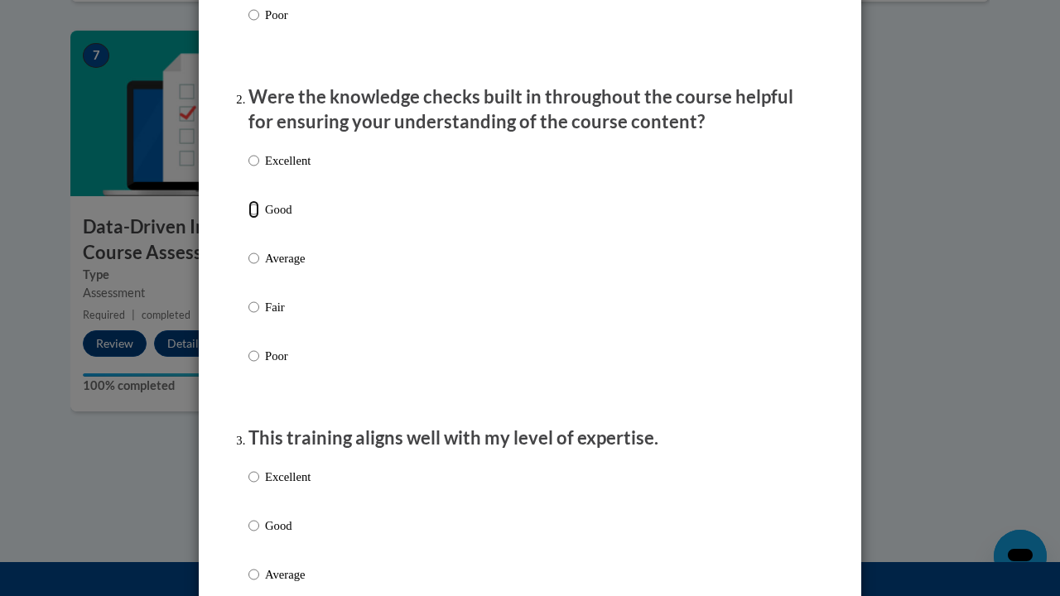
click at [251, 219] on input "Good" at bounding box center [253, 209] width 11 height 18
radio input "true"
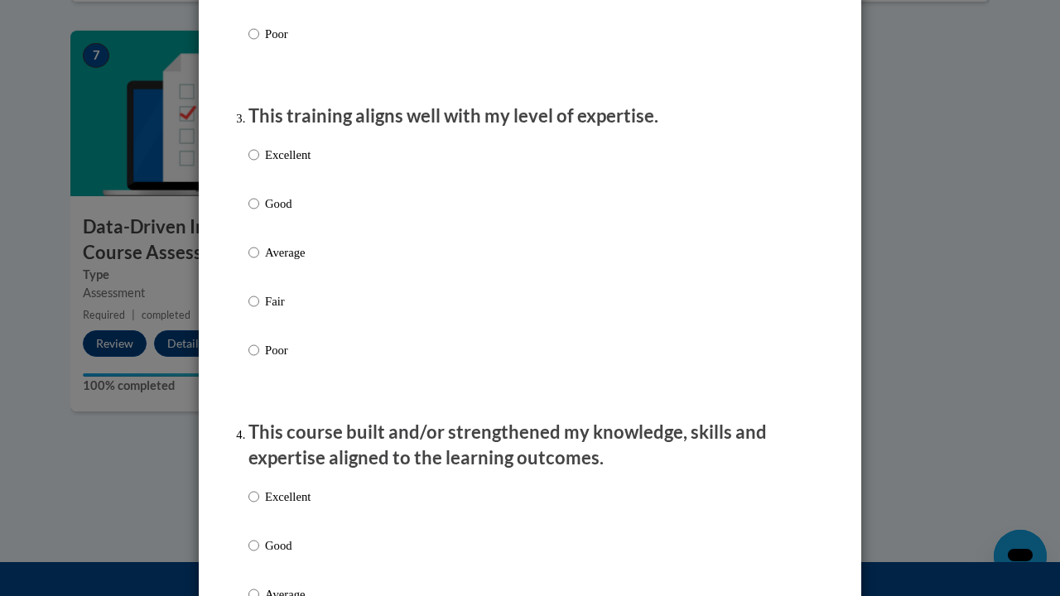
scroll to position [822, 0]
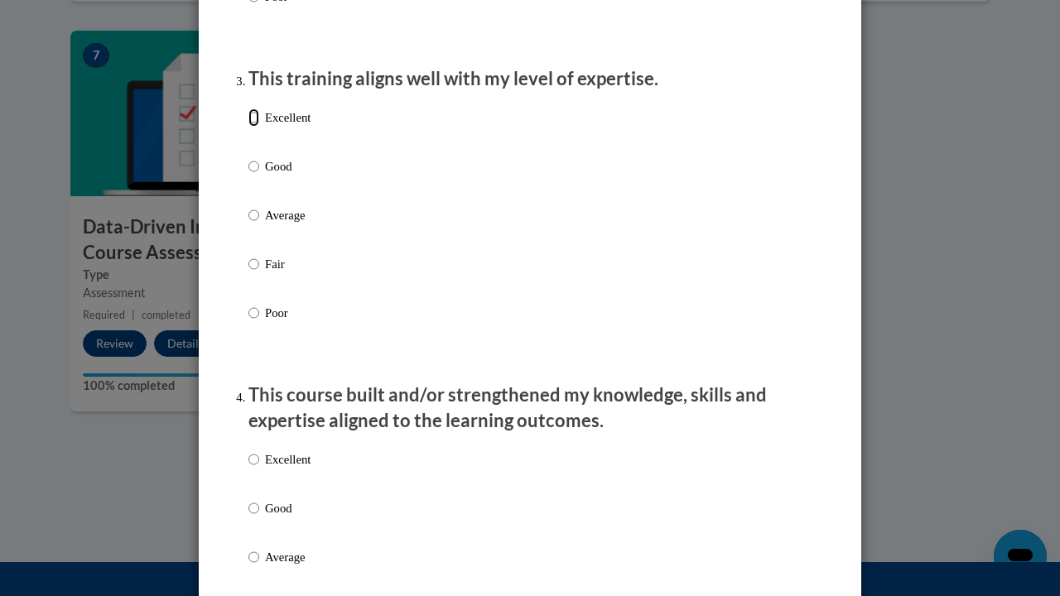
click at [250, 127] on input "Excellent" at bounding box center [253, 117] width 11 height 18
radio input "true"
click at [248, 455] on input "Good" at bounding box center [253, 508] width 11 height 18
radio input "true"
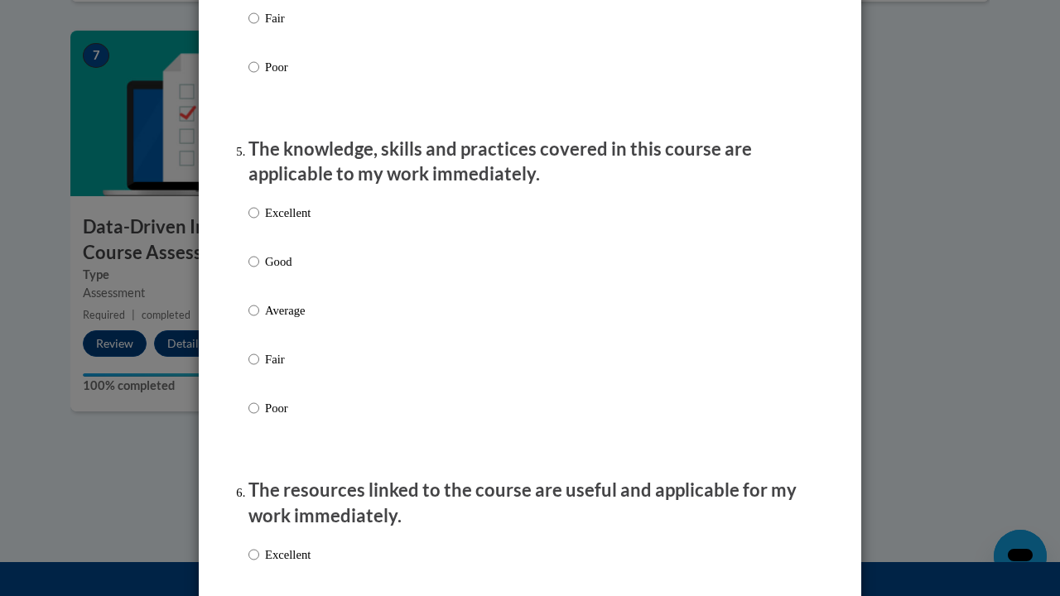
scroll to position [1423, 0]
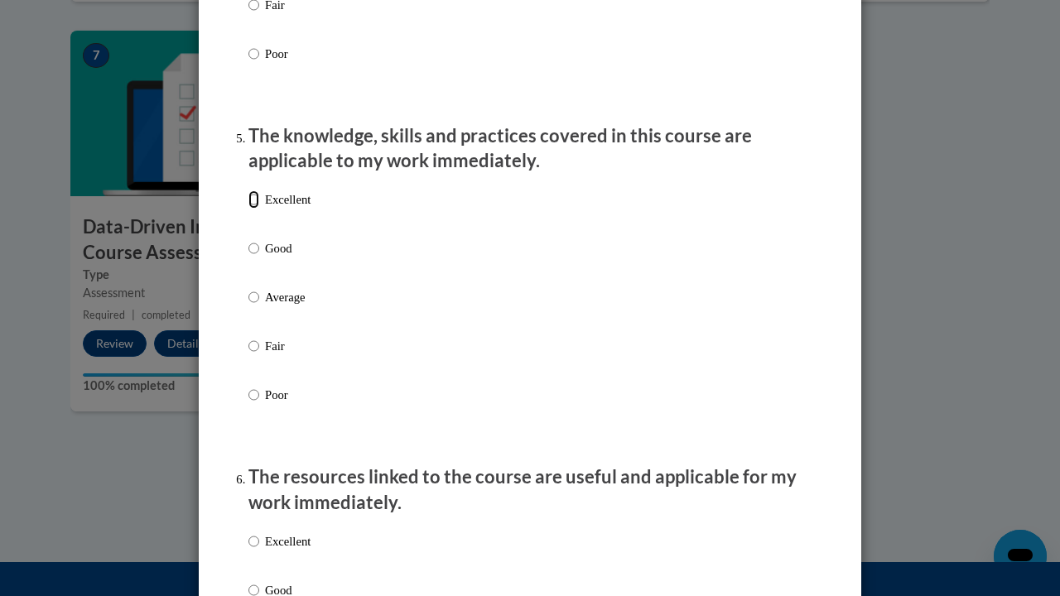
click at [248, 209] on input "Excellent" at bounding box center [253, 199] width 11 height 18
radio input "true"
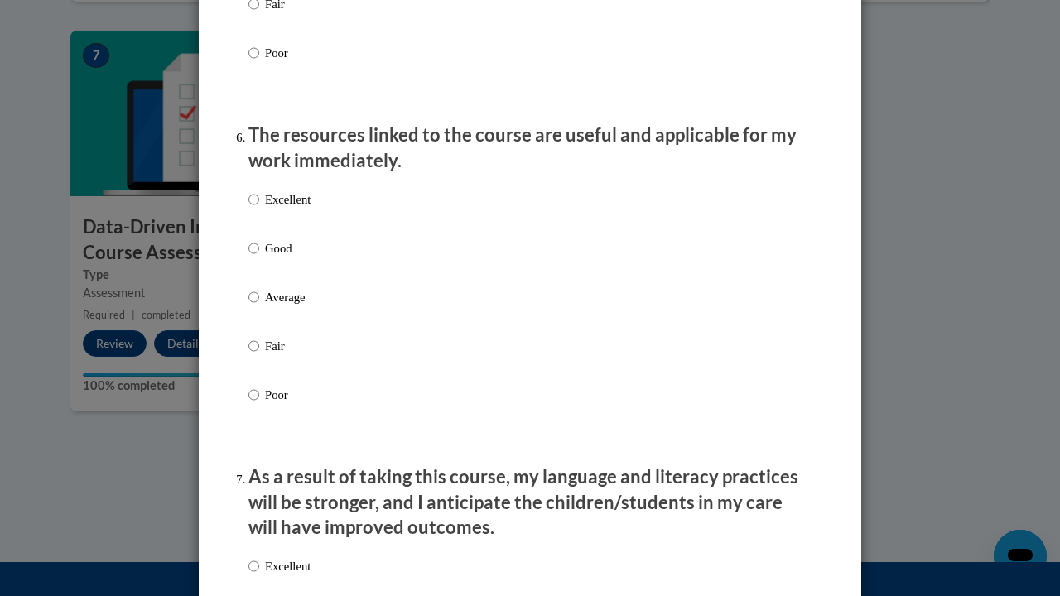
scroll to position [1762, 0]
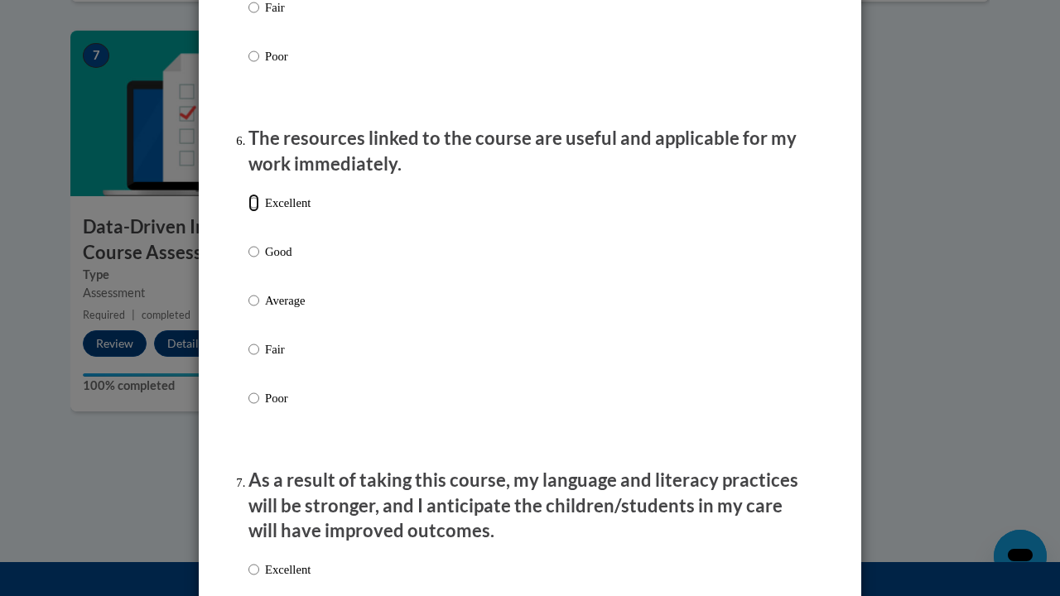
click at [248, 212] on input "Excellent" at bounding box center [253, 203] width 11 height 18
radio input "true"
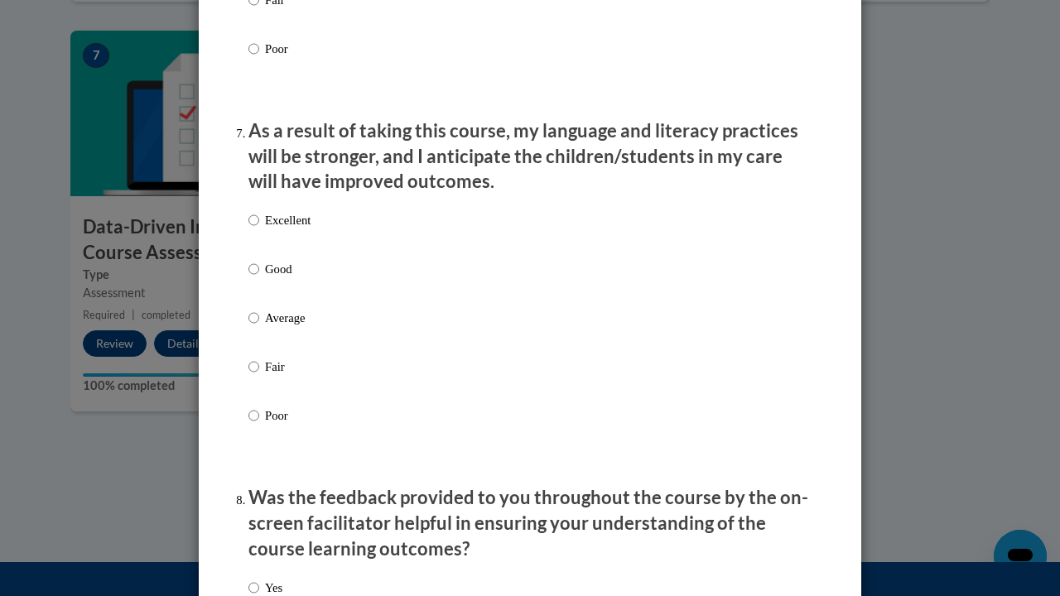
scroll to position [2138, 0]
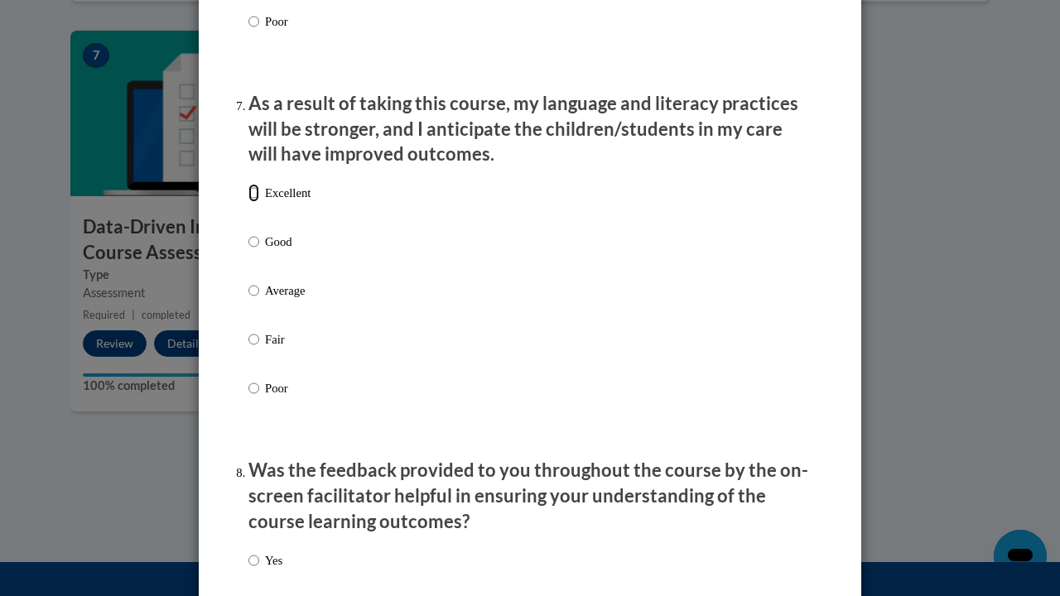
click at [248, 202] on input "Excellent" at bounding box center [253, 193] width 11 height 18
radio input "true"
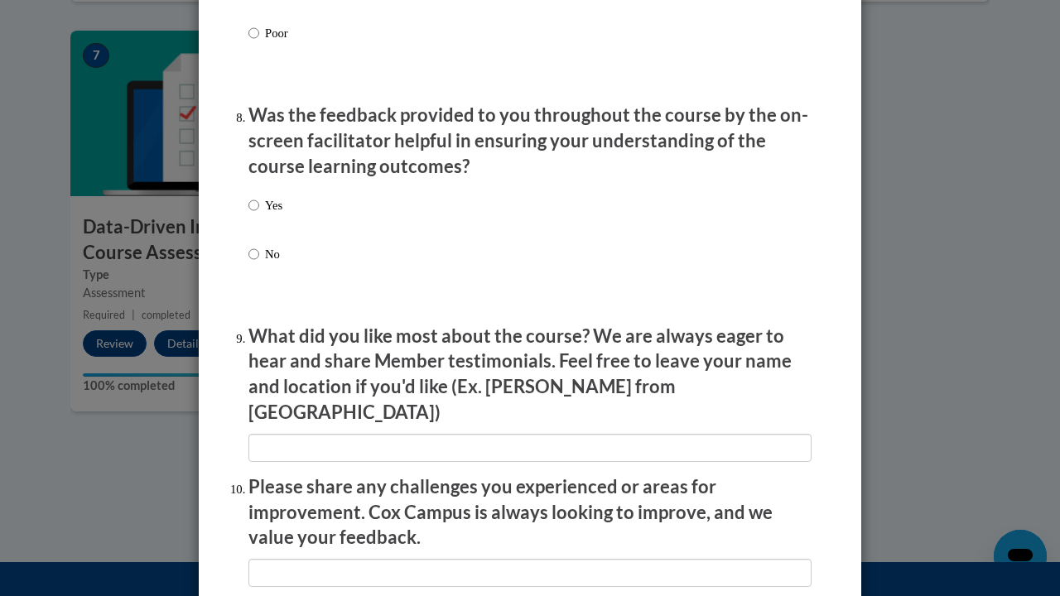
scroll to position [2504, 0]
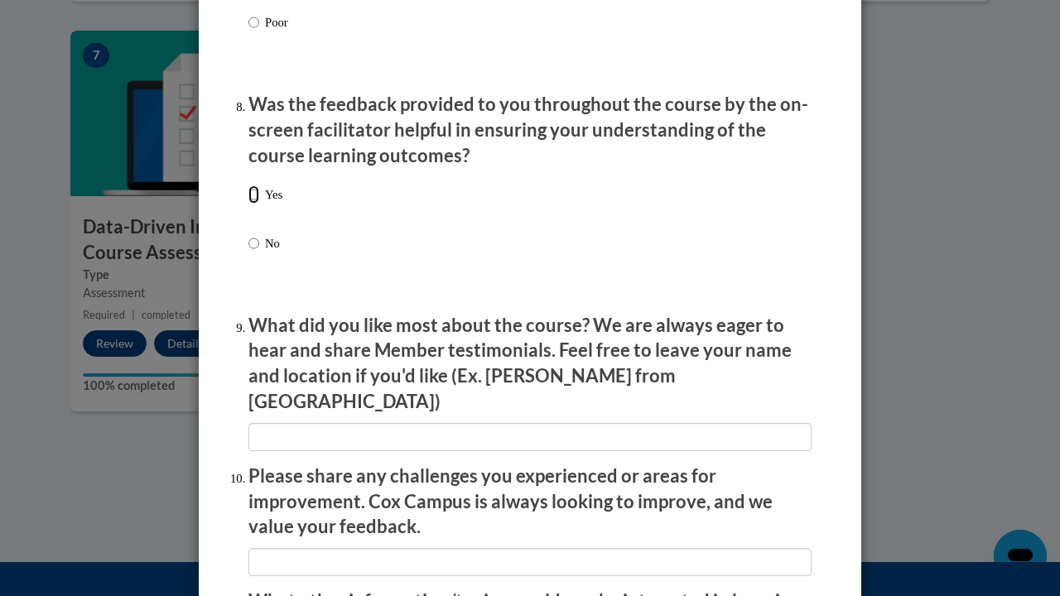
click at [248, 204] on input "Yes" at bounding box center [253, 194] width 11 height 18
radio input "true"
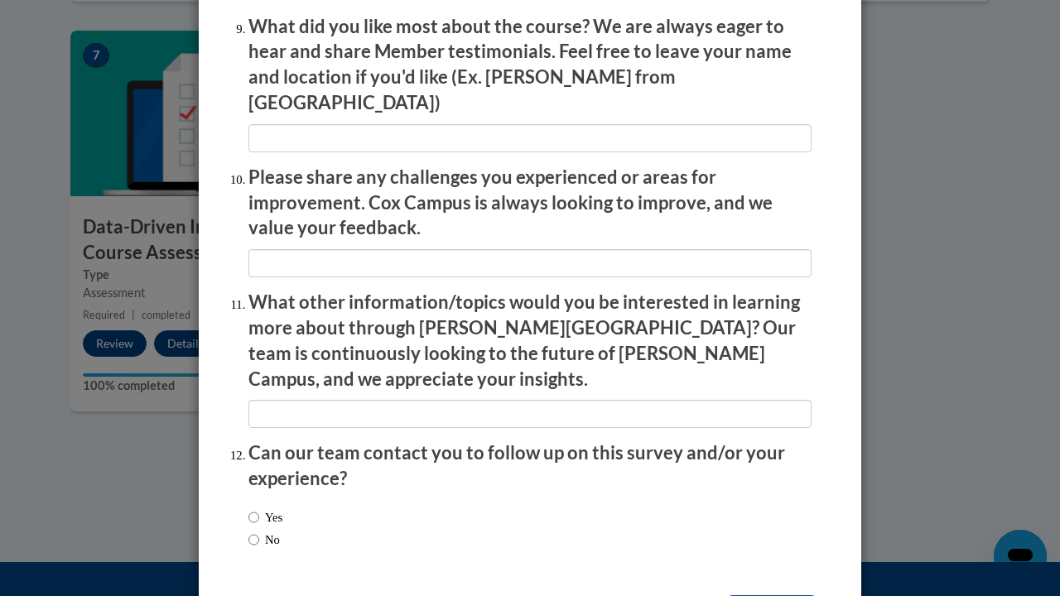
scroll to position [2846, 0]
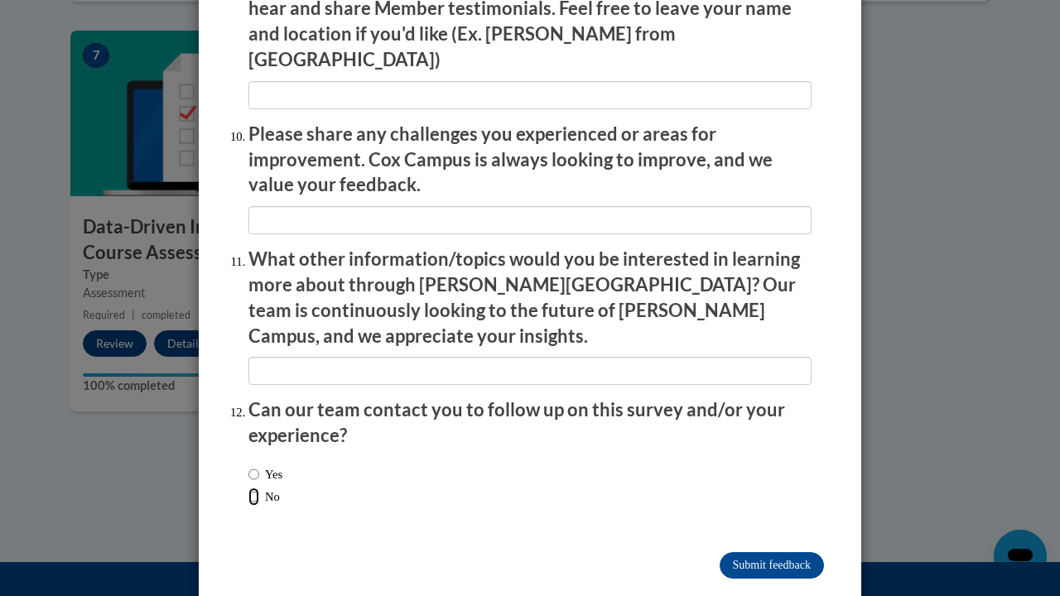
click at [248, 455] on input "No" at bounding box center [253, 497] width 11 height 18
radio input "true"
click at [738, 455] on input "Submit feedback" at bounding box center [771, 565] width 104 height 26
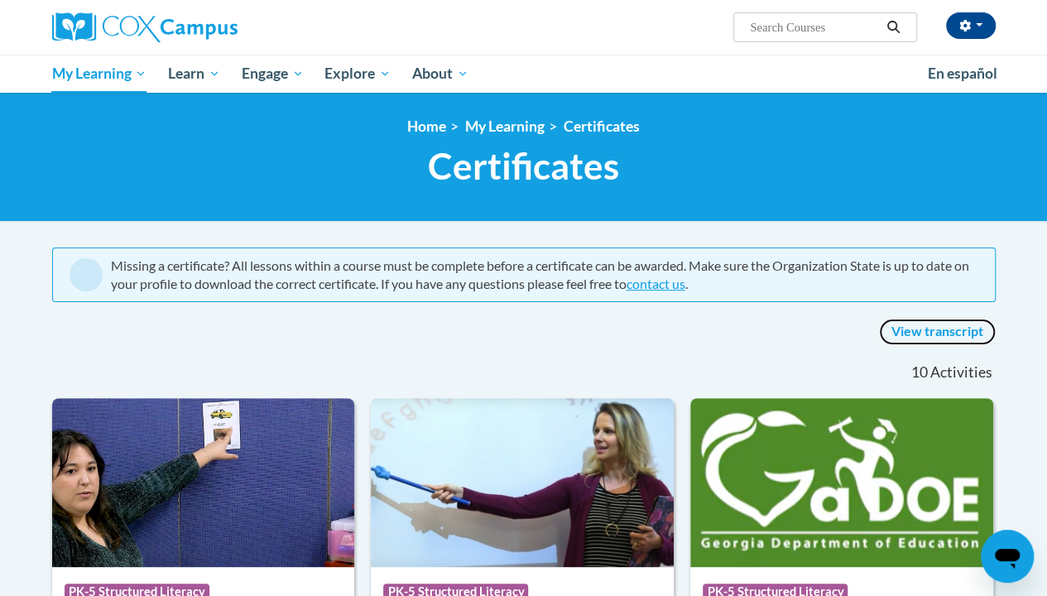
click at [949, 325] on link "View transcript" at bounding box center [937, 332] width 117 height 26
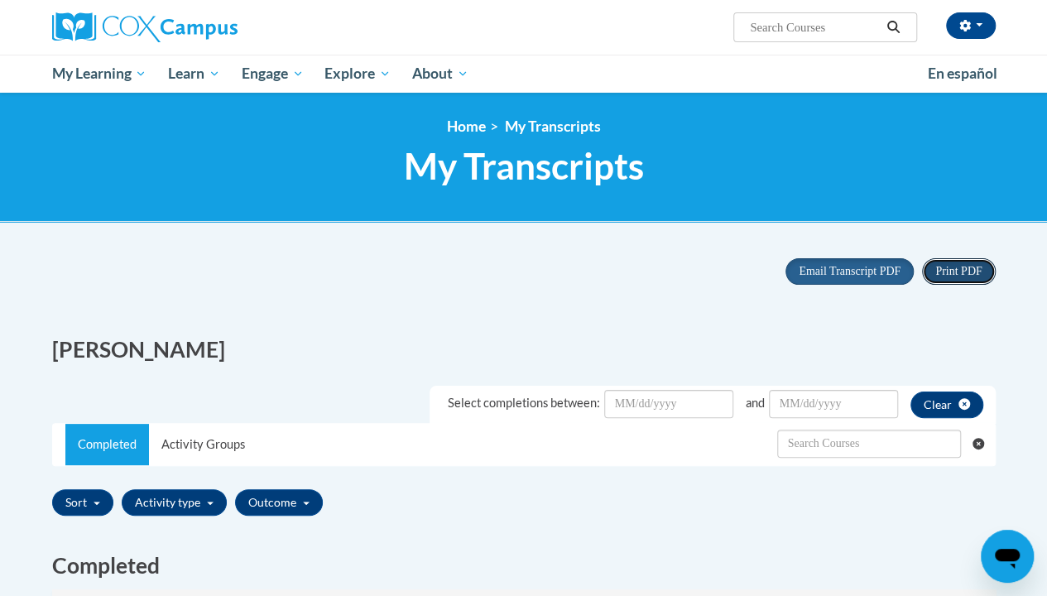
click at [968, 275] on span "Print PDF" at bounding box center [958, 271] width 46 height 12
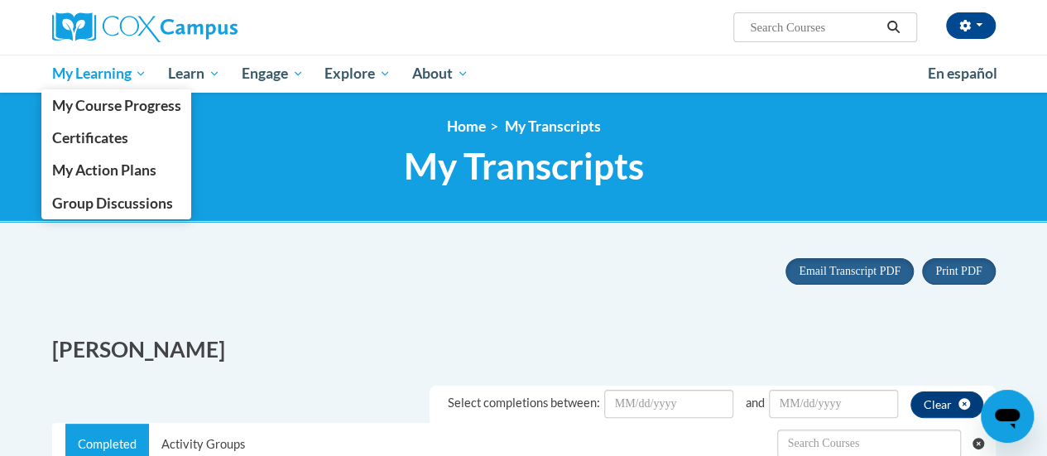
click at [88, 73] on span "My Learning" at bounding box center [98, 74] width 95 height 20
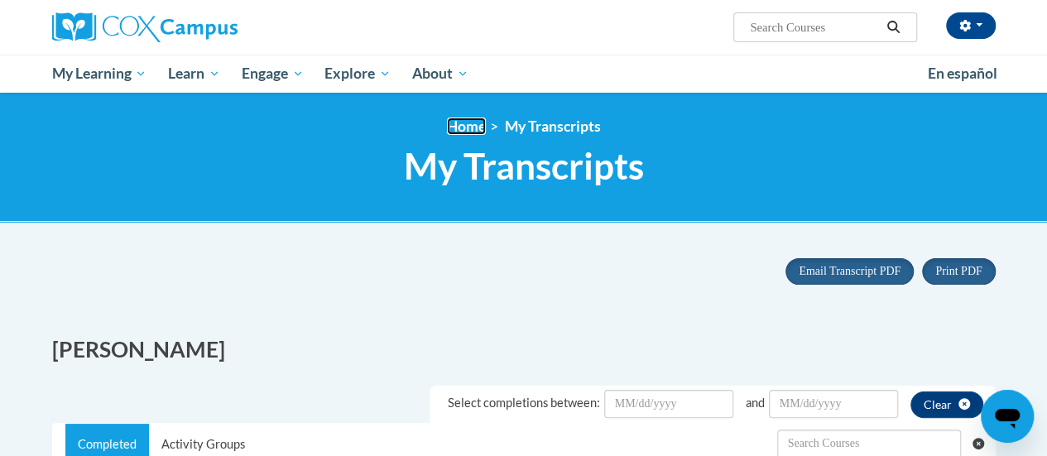
click at [464, 129] on link "Home" at bounding box center [466, 126] width 39 height 17
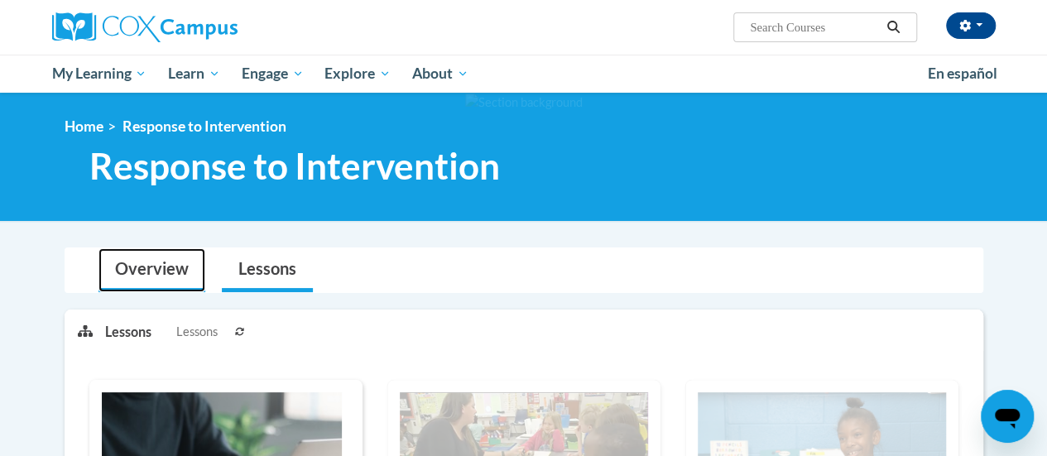
click at [119, 270] on link "Overview" at bounding box center [152, 270] width 107 height 44
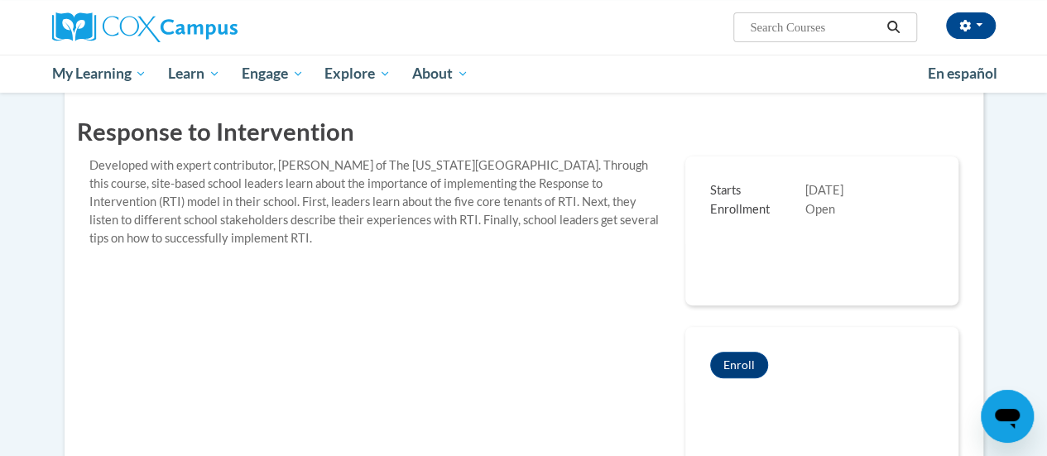
scroll to position [333, 0]
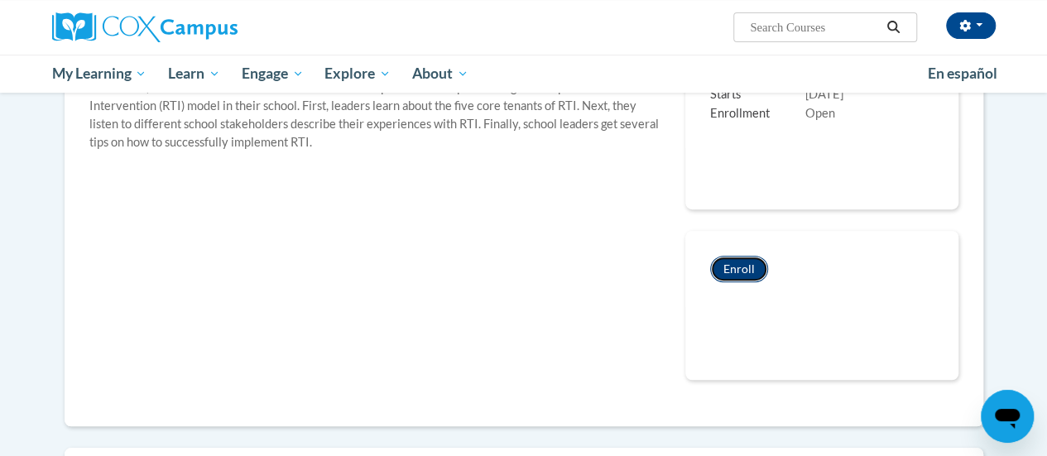
click at [750, 271] on button "Enroll" at bounding box center [739, 269] width 58 height 26
click at [275, 272] on div "Response to Intervention Developed with expert contributor, [PERSON_NAME] of Th…" at bounding box center [524, 202] width 894 height 400
click at [290, 267] on div "Response to Intervention Developed with expert contributor, [PERSON_NAME] of Th…" at bounding box center [524, 202] width 894 height 400
click at [255, 279] on div "Response to Intervention Developed with expert contributor, Dr. Laura Justice o…" at bounding box center [524, 202] width 894 height 400
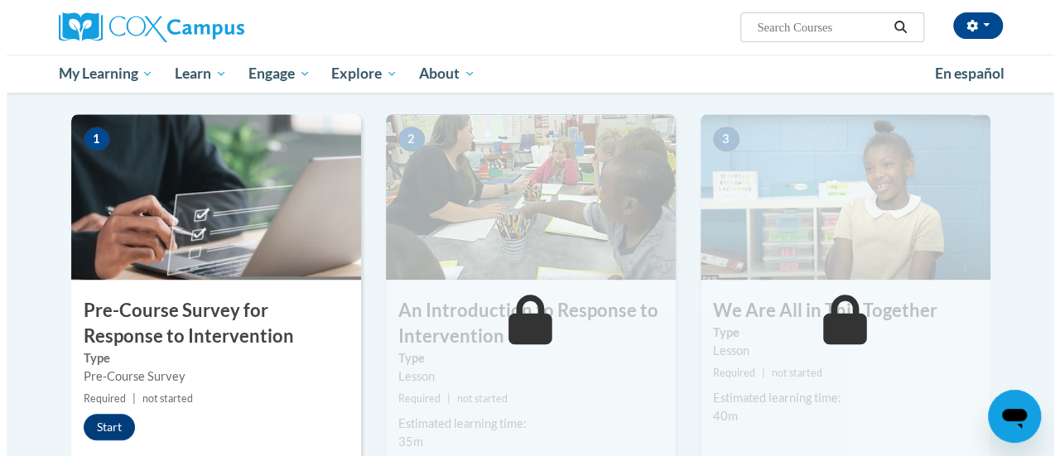
scroll to position [377, 0]
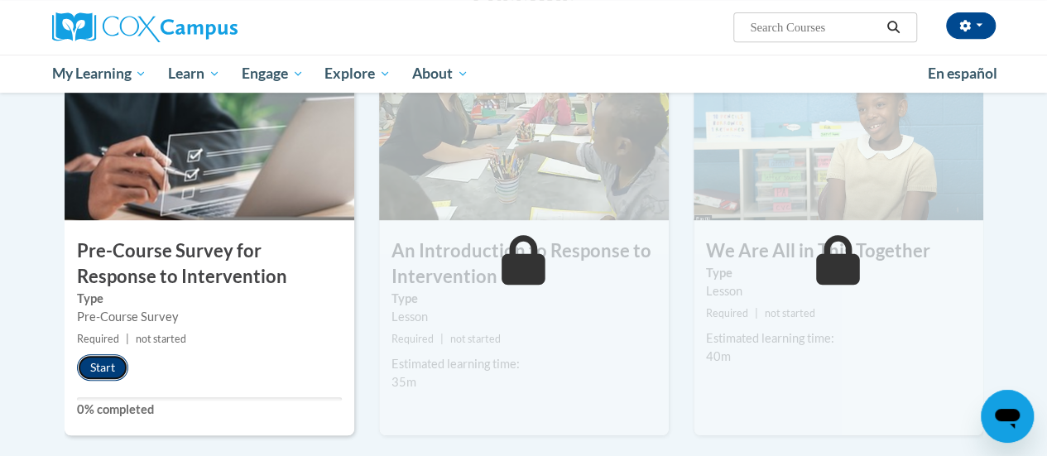
click at [93, 371] on button "Start" at bounding box center [102, 367] width 51 height 26
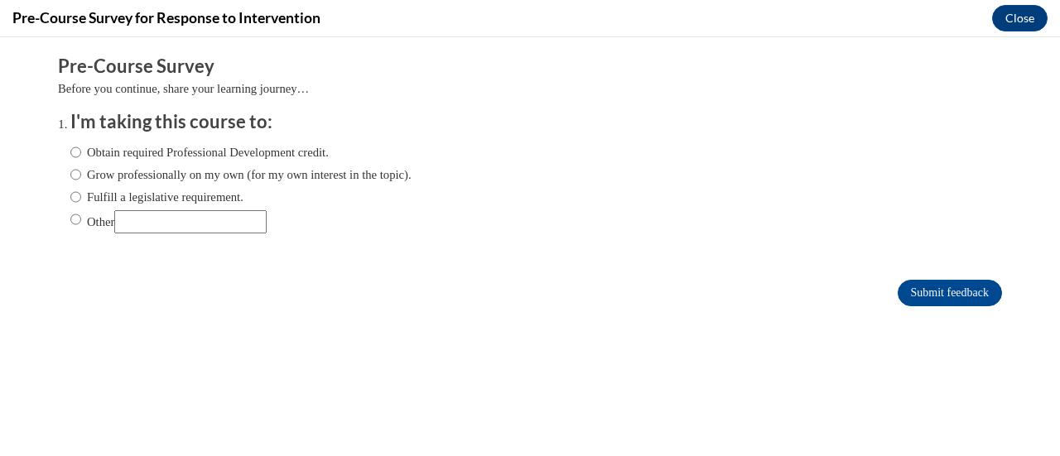
scroll to position [0, 0]
click at [70, 151] on input "Obtain required Professional Development credit." at bounding box center [75, 152] width 11 height 18
radio input "true"
click at [932, 297] on input "Submit feedback" at bounding box center [949, 293] width 104 height 26
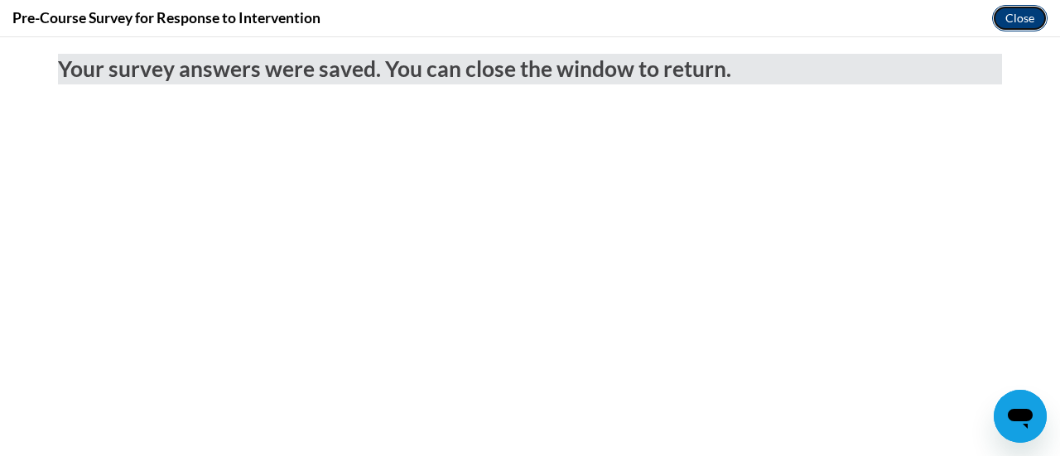
click at [1016, 17] on button "Close" at bounding box center [1019, 18] width 55 height 26
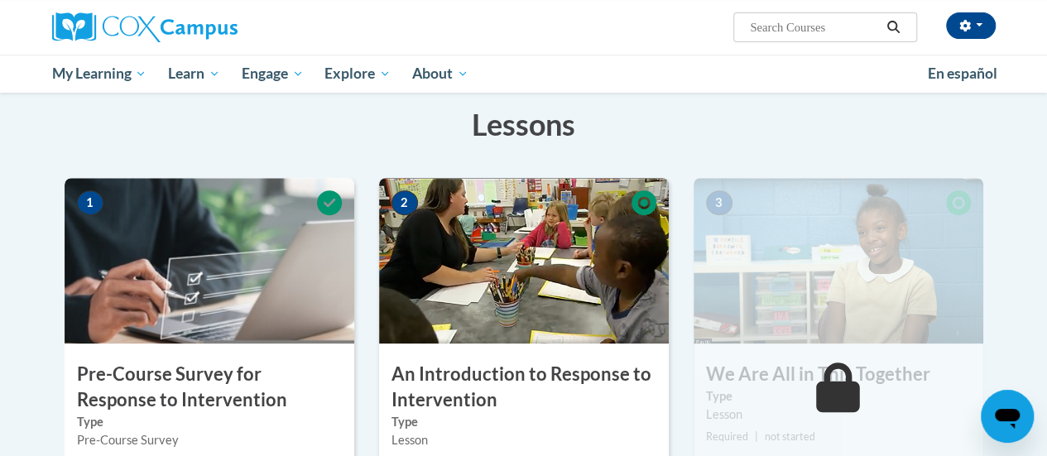
scroll to position [242, 0]
